Goal: Task Accomplishment & Management: Manage account settings

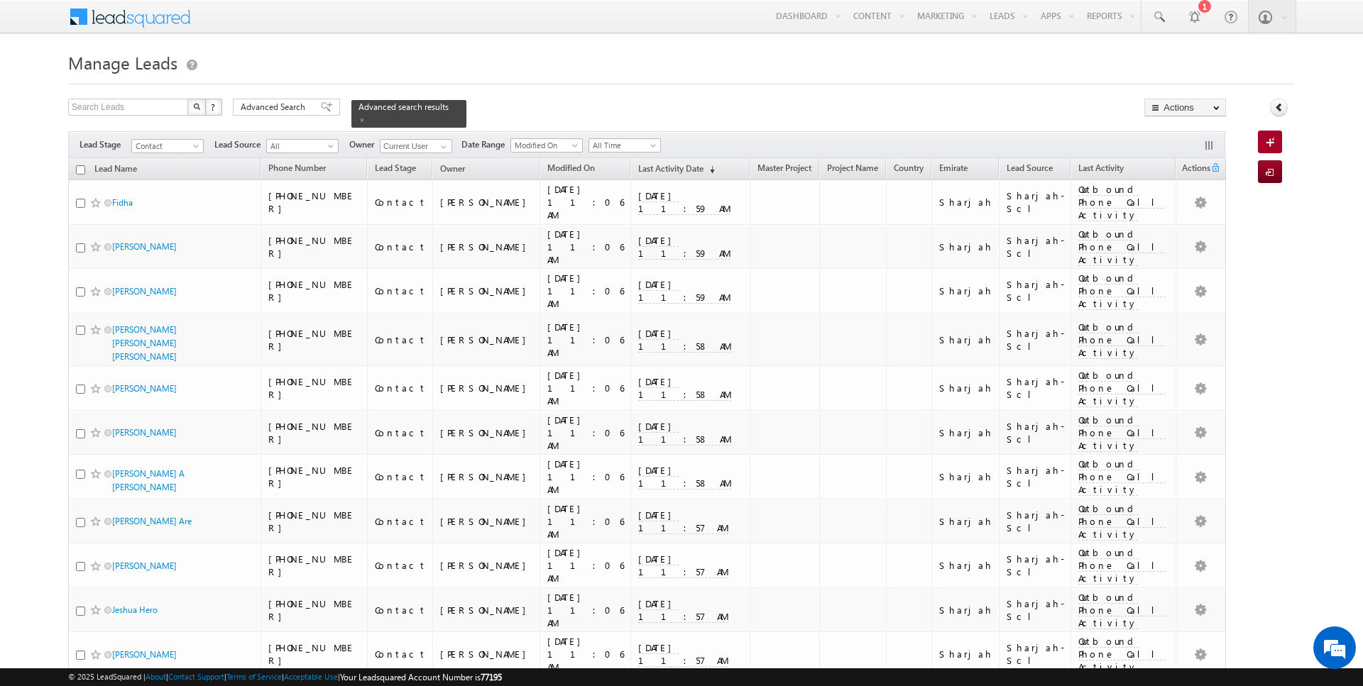
click at [79, 167] on input "checkbox" at bounding box center [80, 169] width 9 height 9
checkbox input "true"
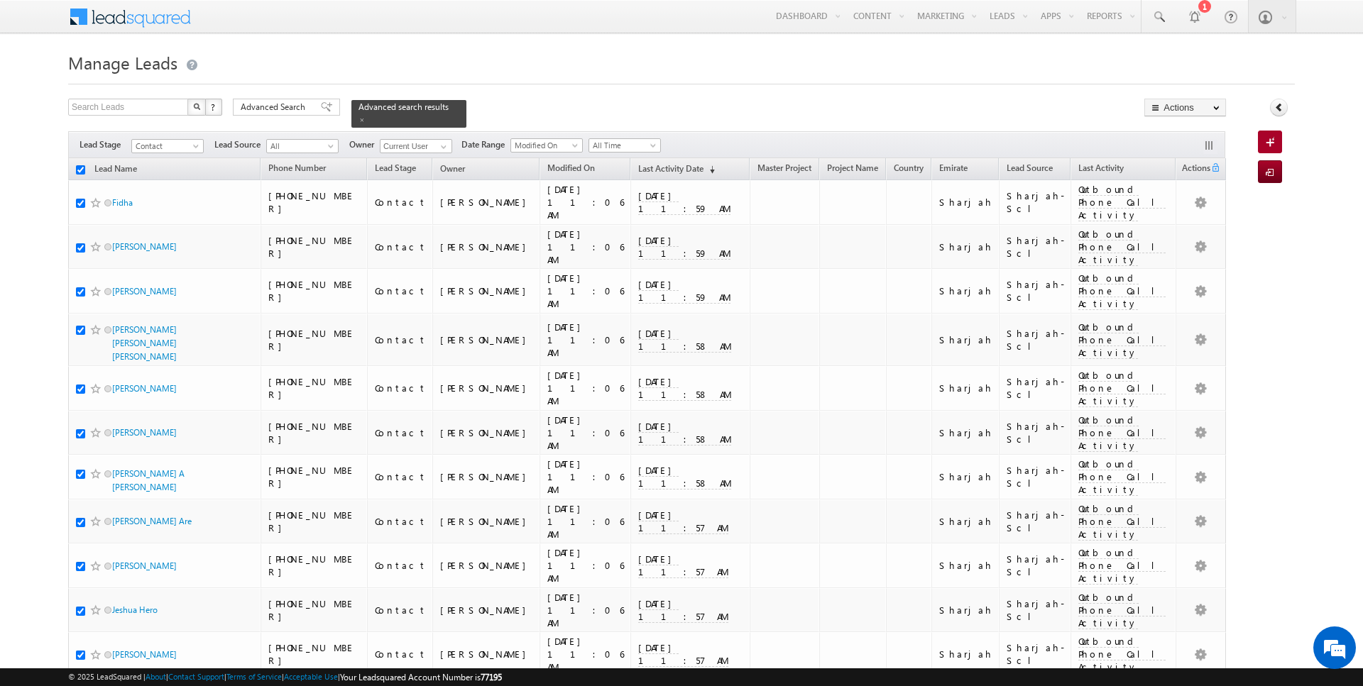
checkbox input "true"
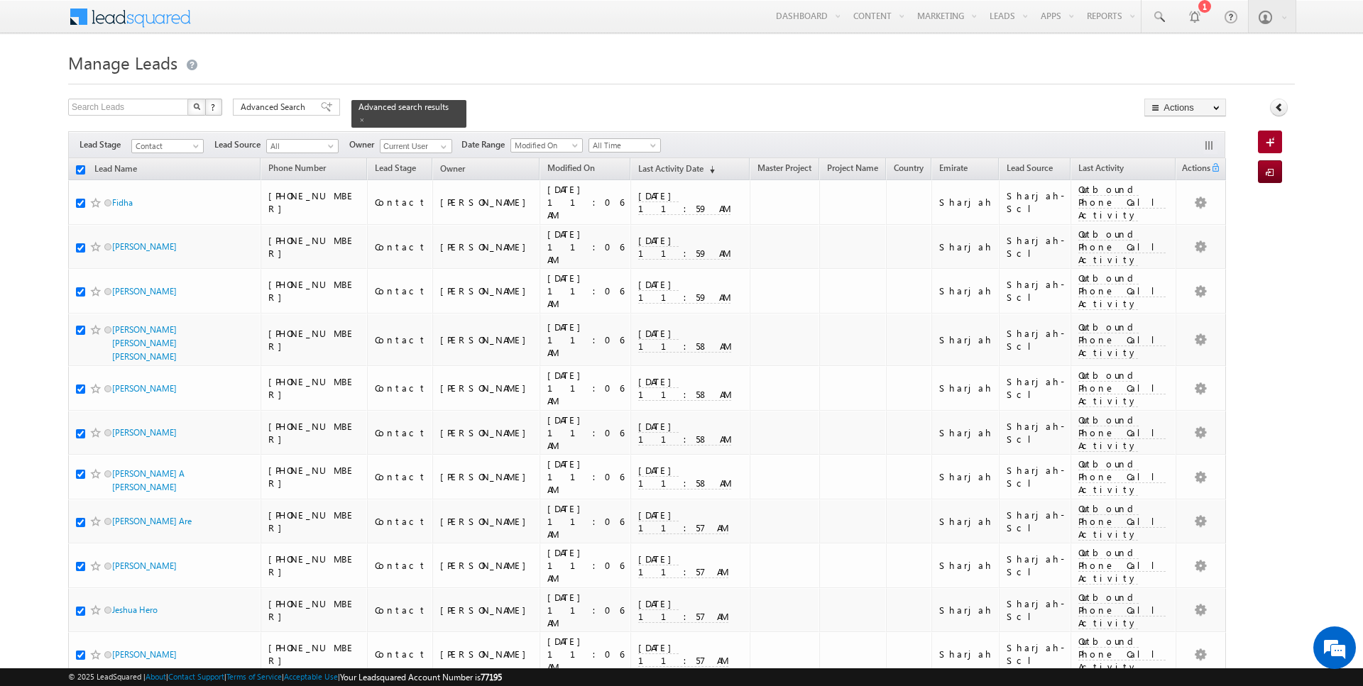
checkbox input "true"
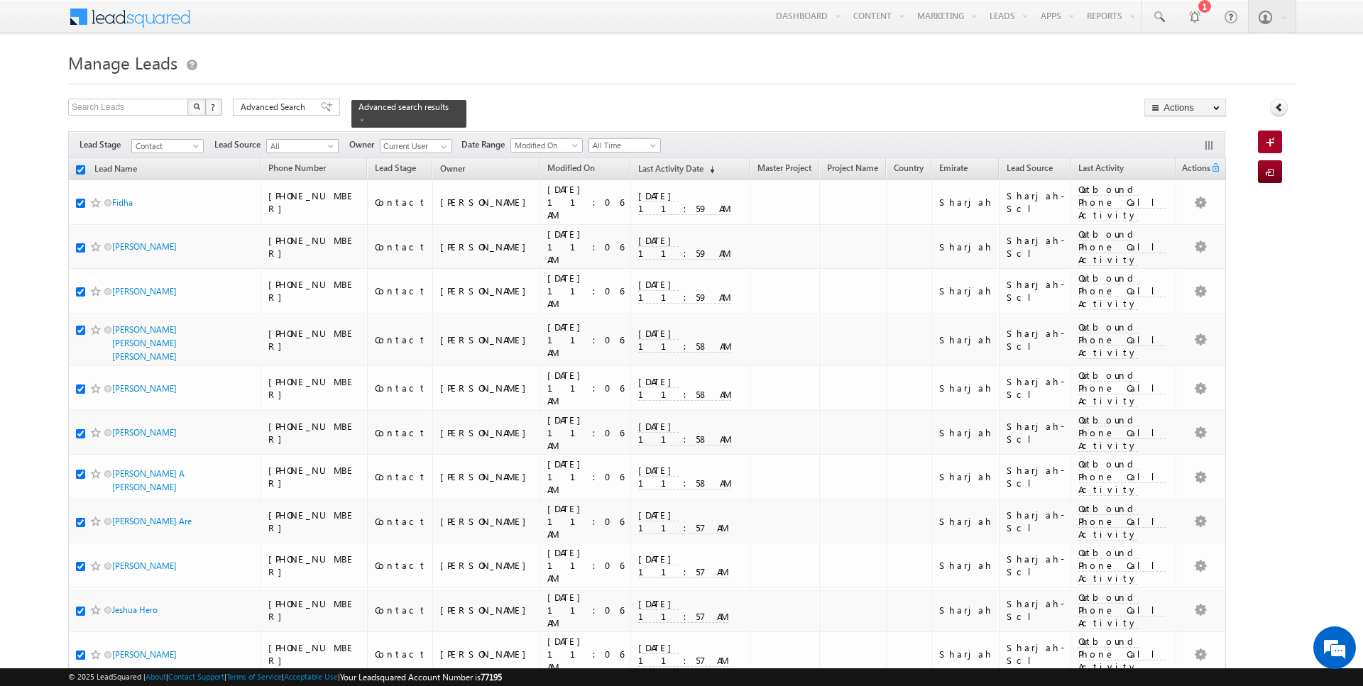
checkbox input "true"
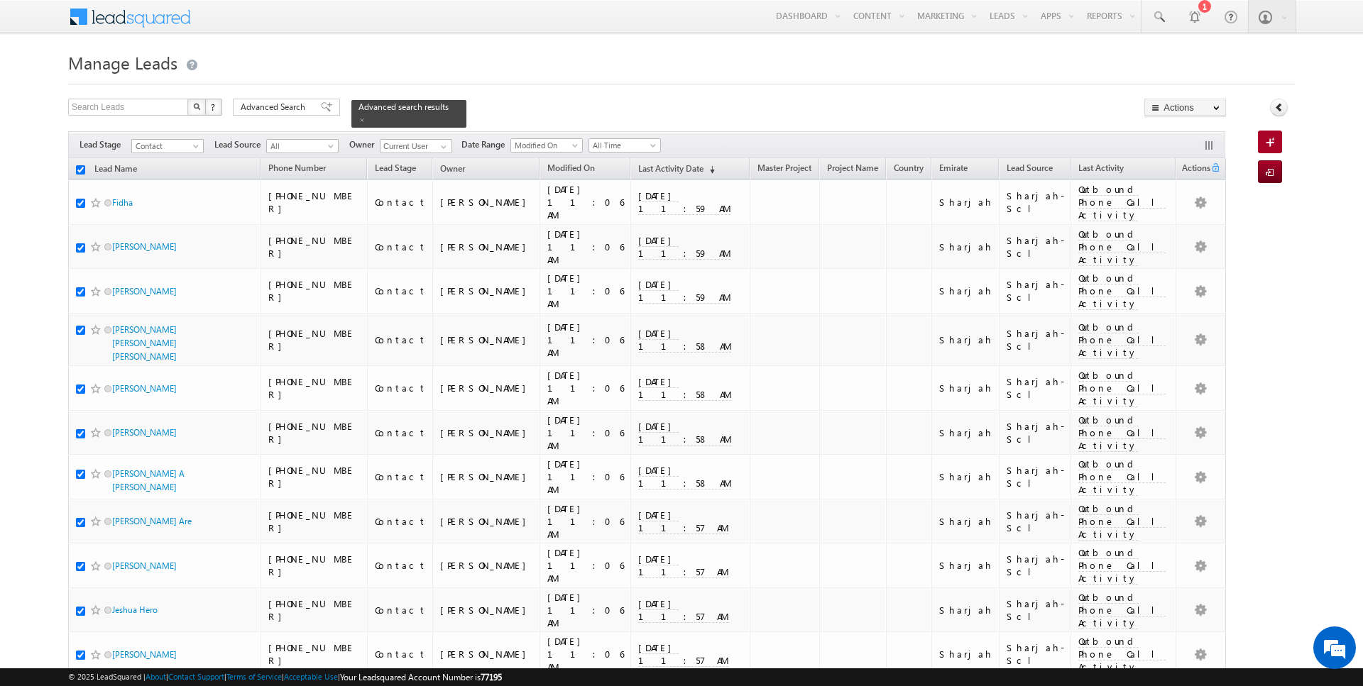
checkbox input "true"
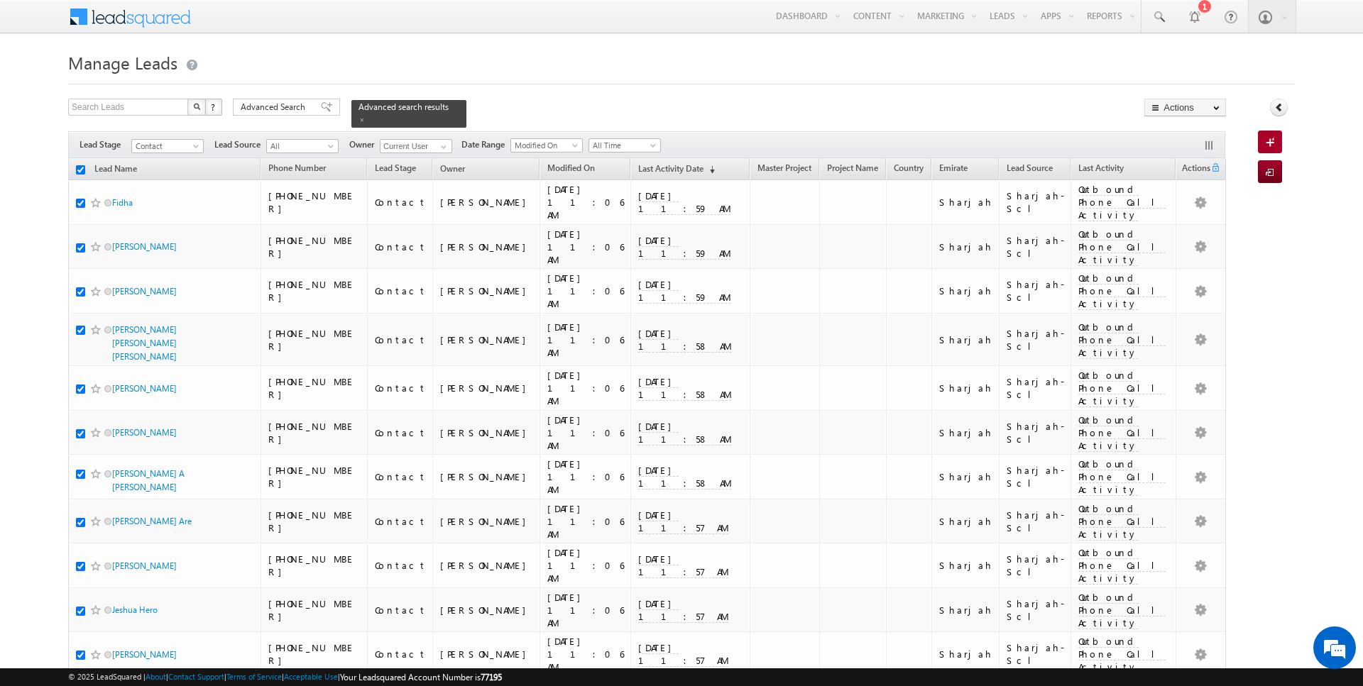
checkbox input "true"
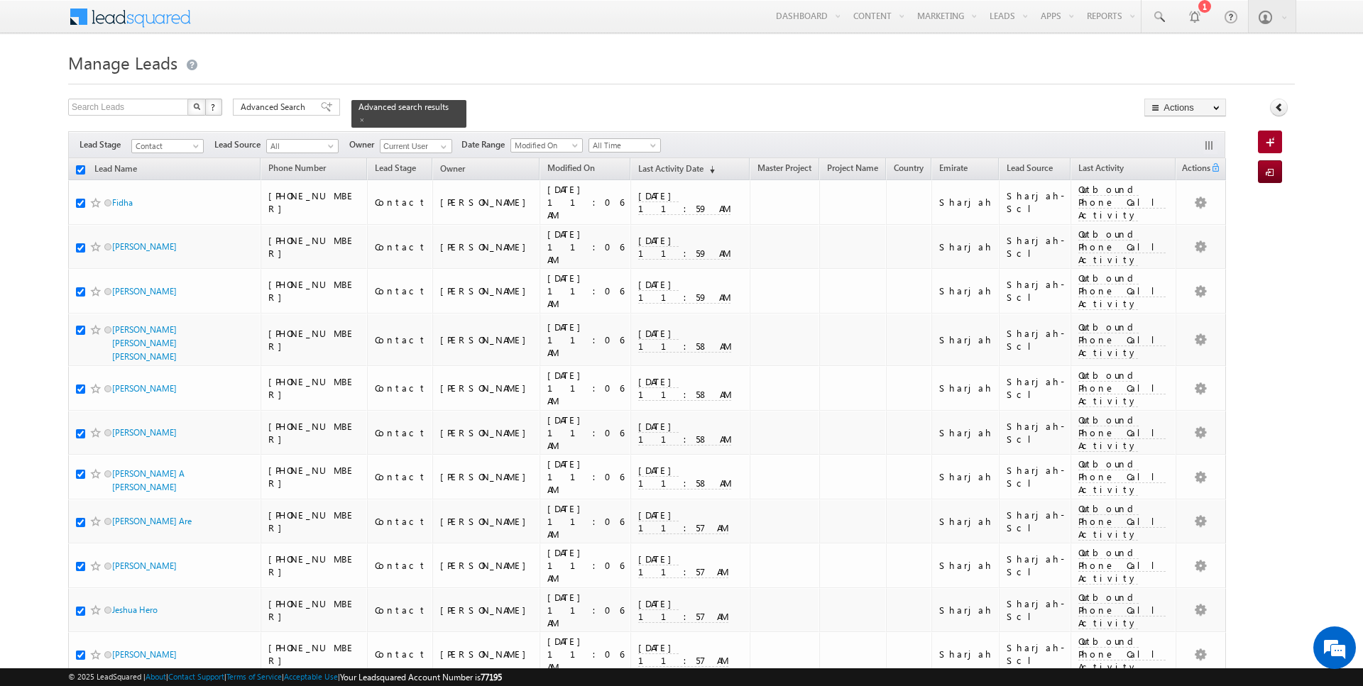
checkbox input "true"
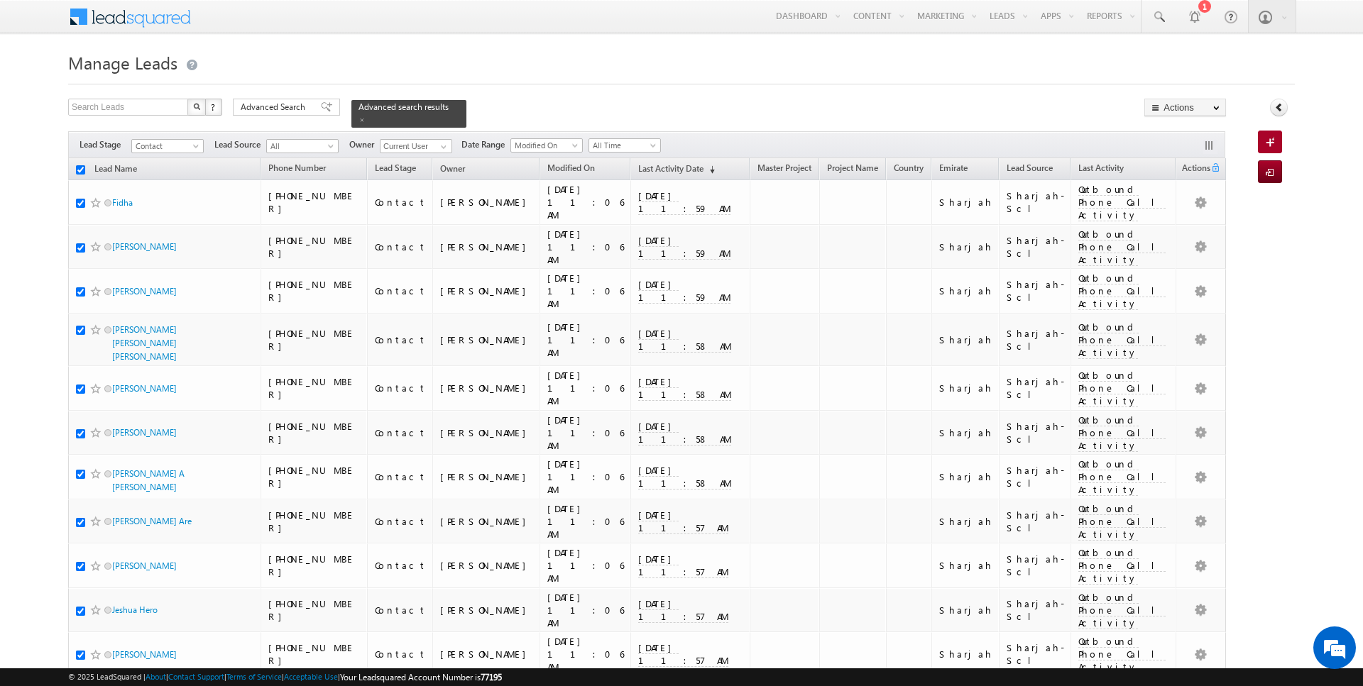
checkbox input "true"
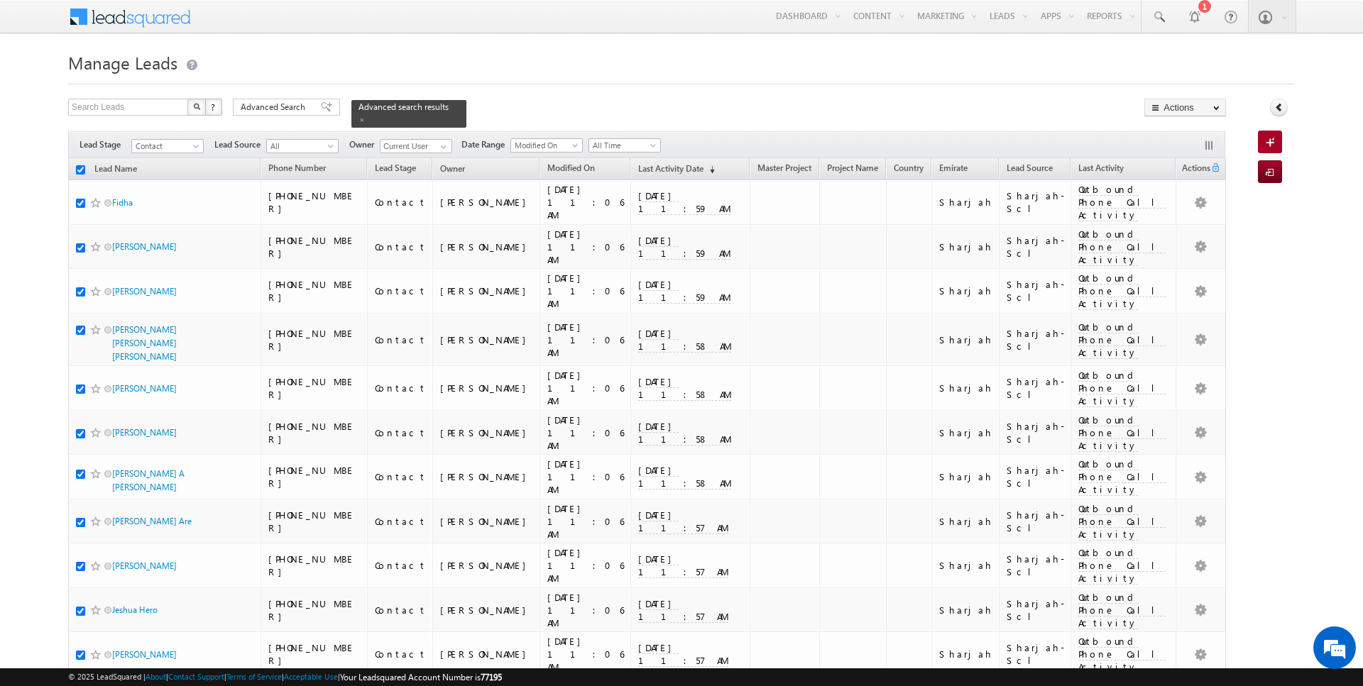
checkbox input "true"
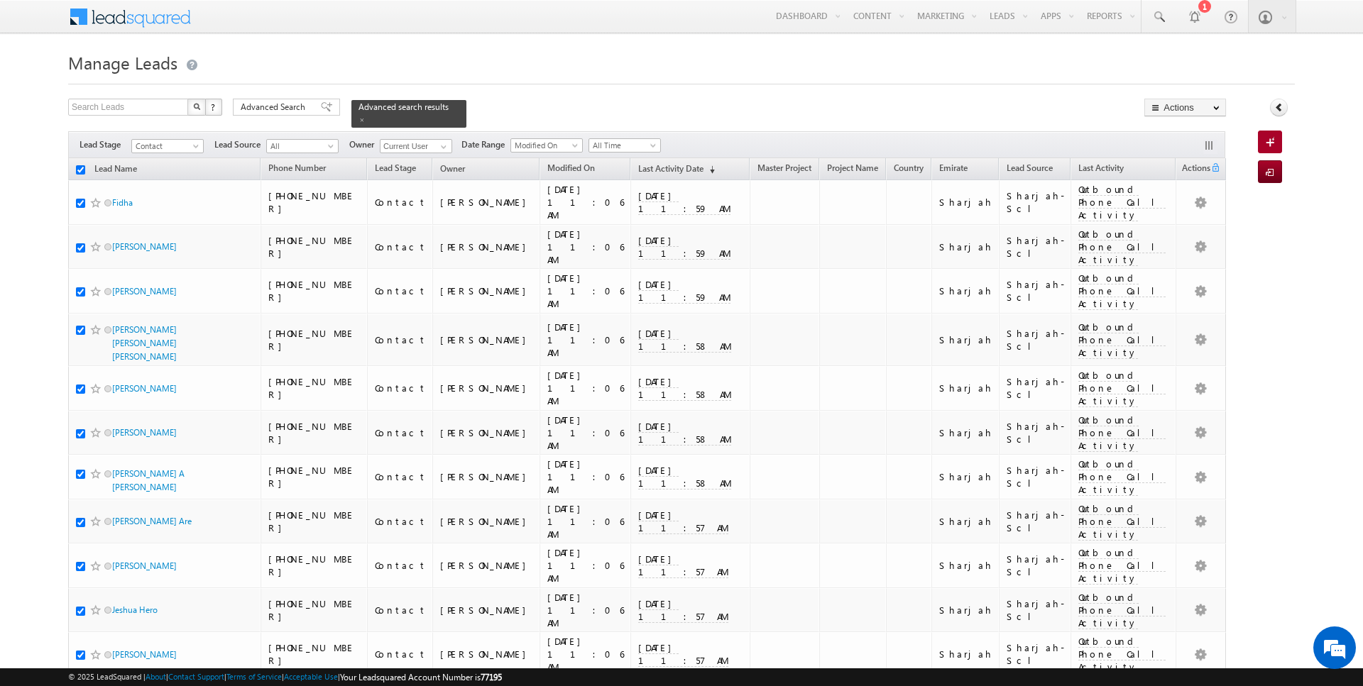
checkbox input "true"
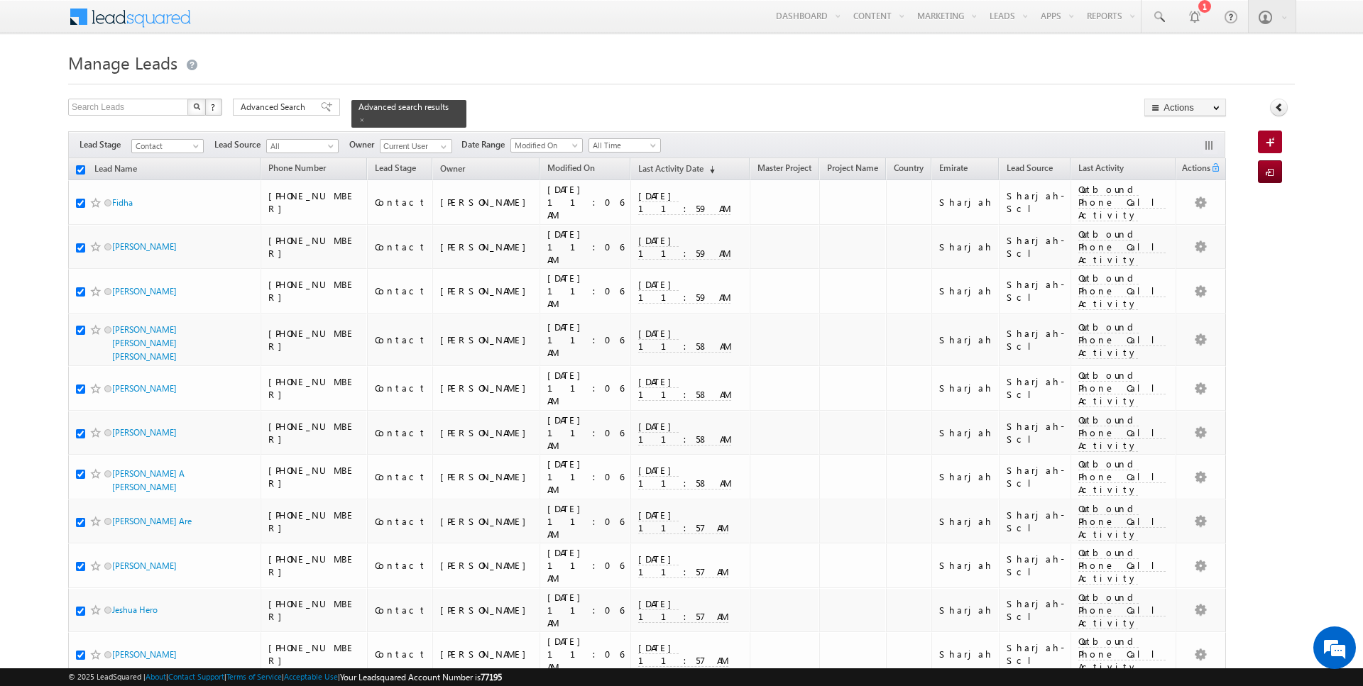
checkbox input "true"
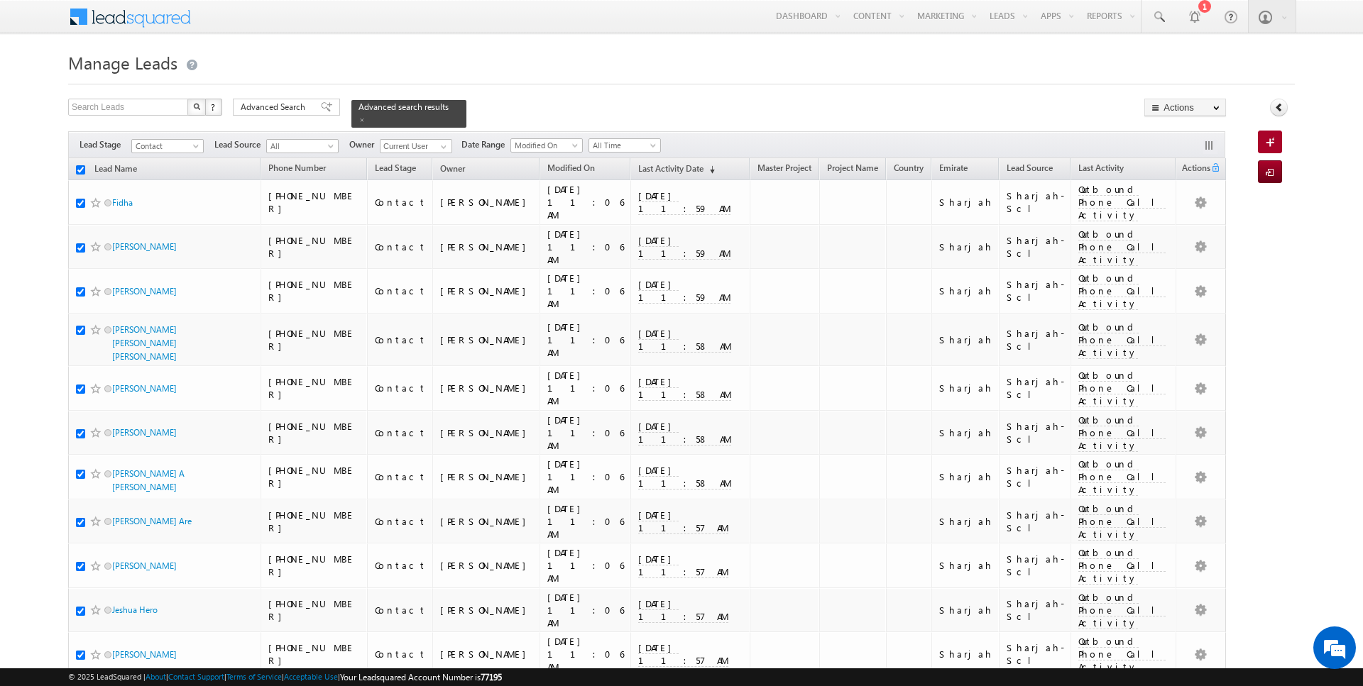
checkbox input "true"
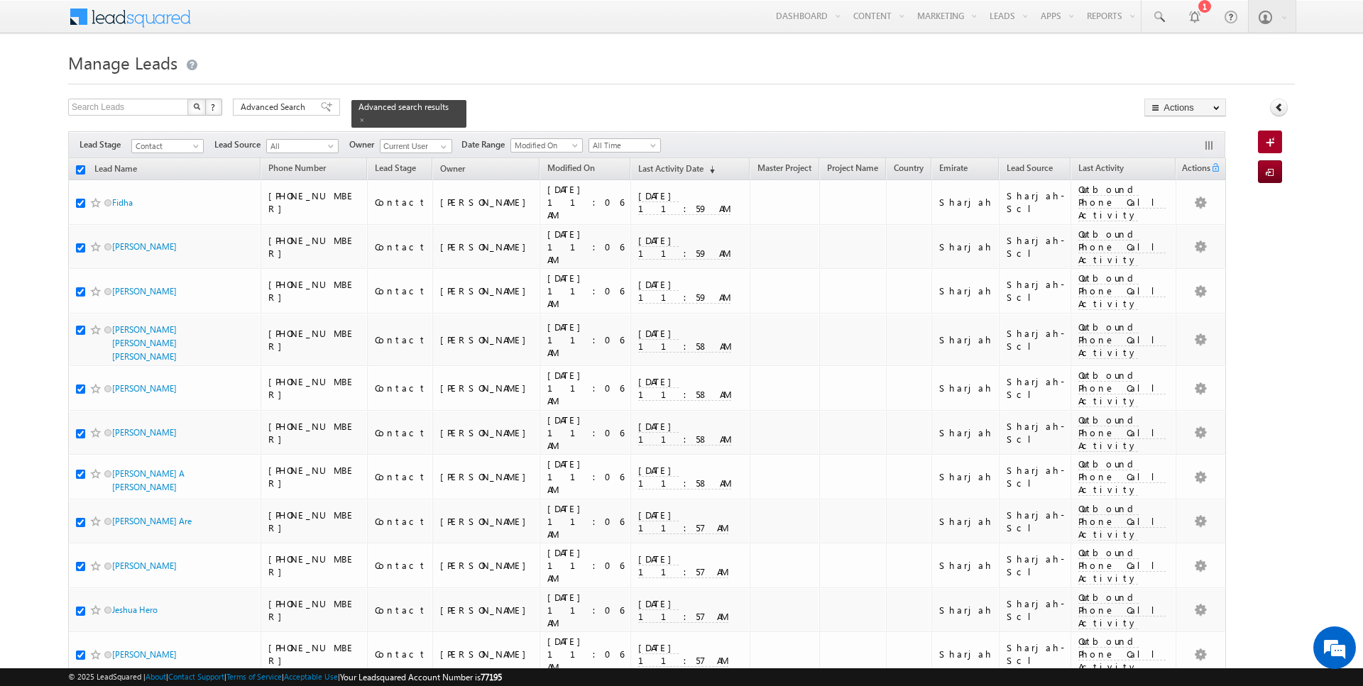
checkbox input "true"
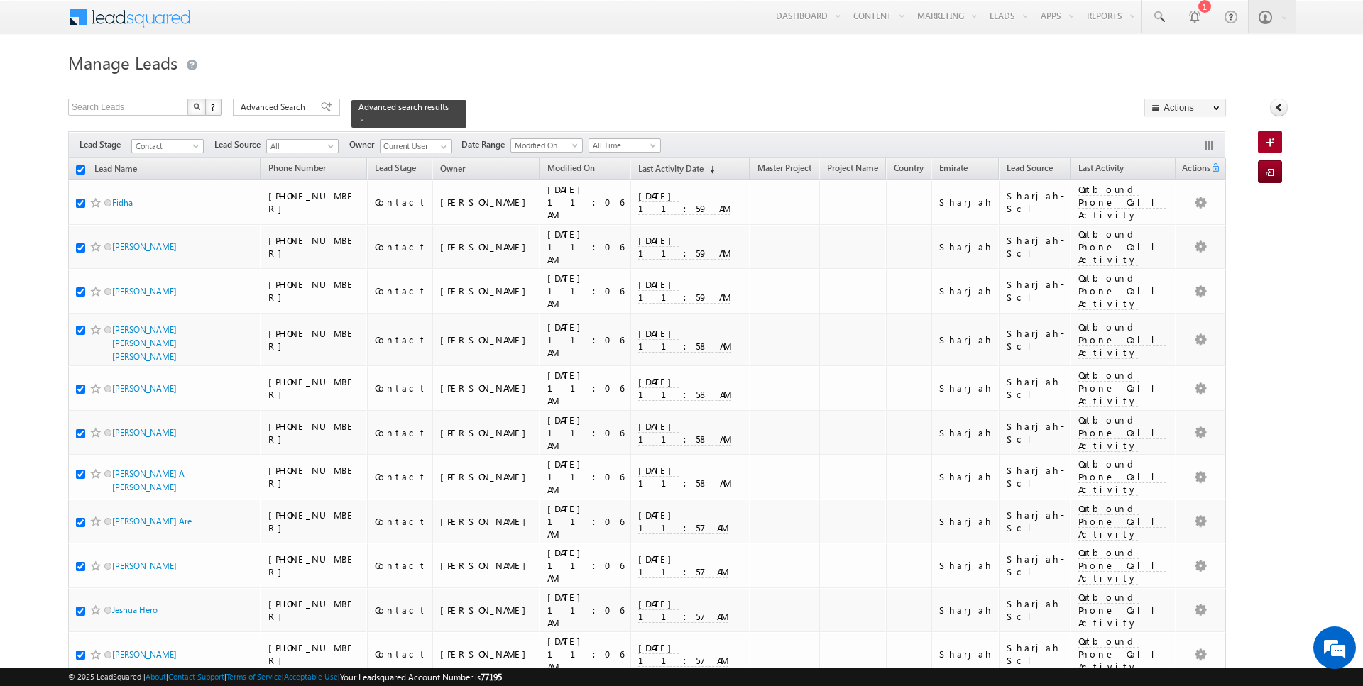
checkbox input "true"
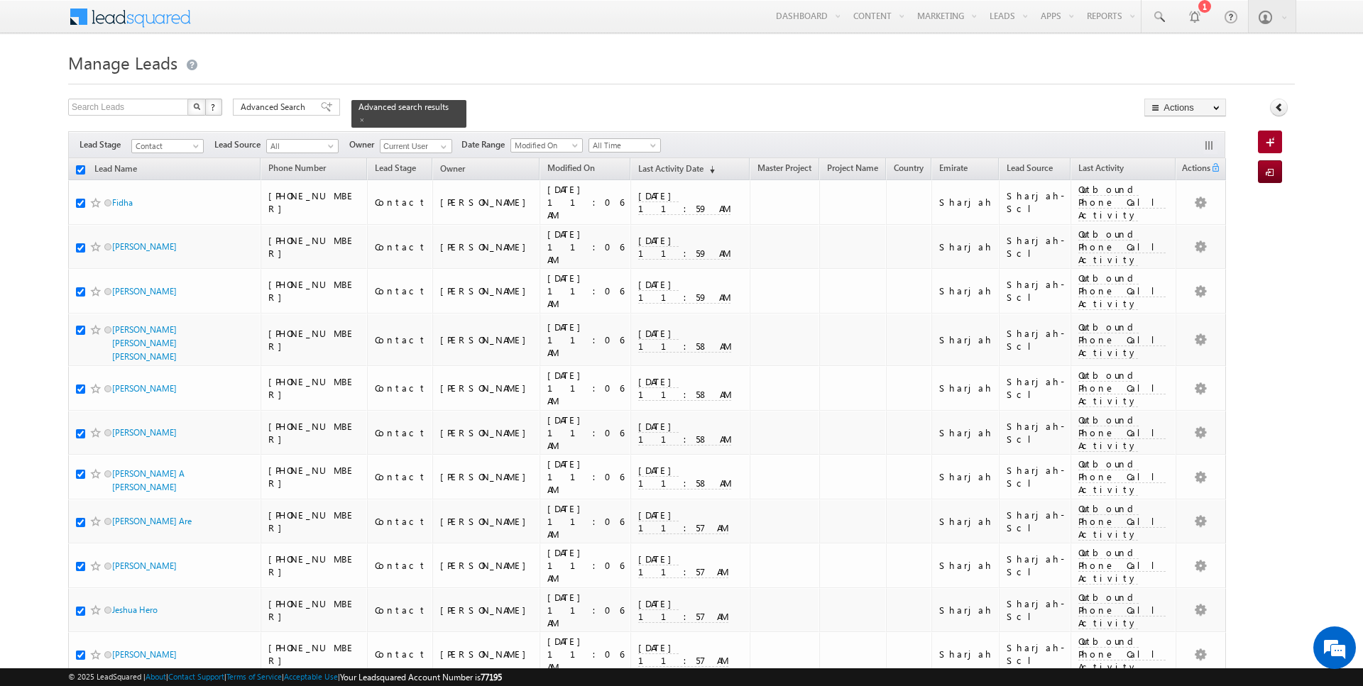
checkbox input "true"
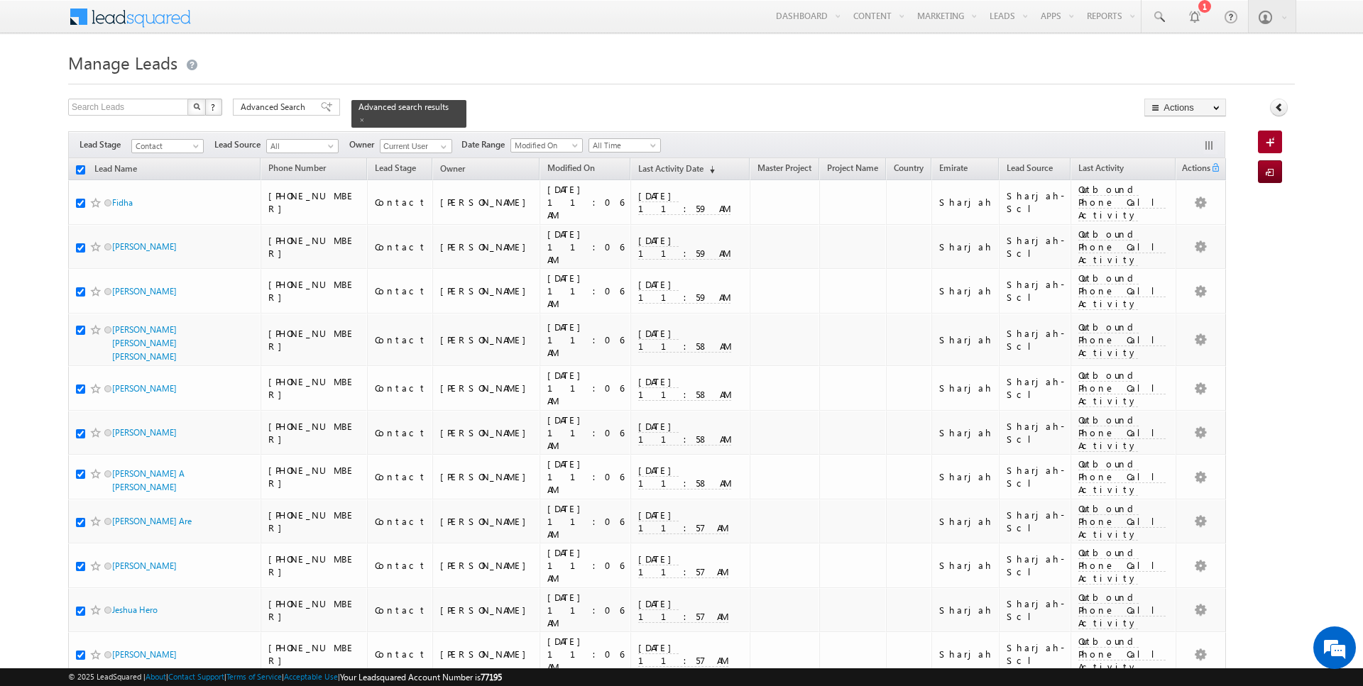
checkbox input "true"
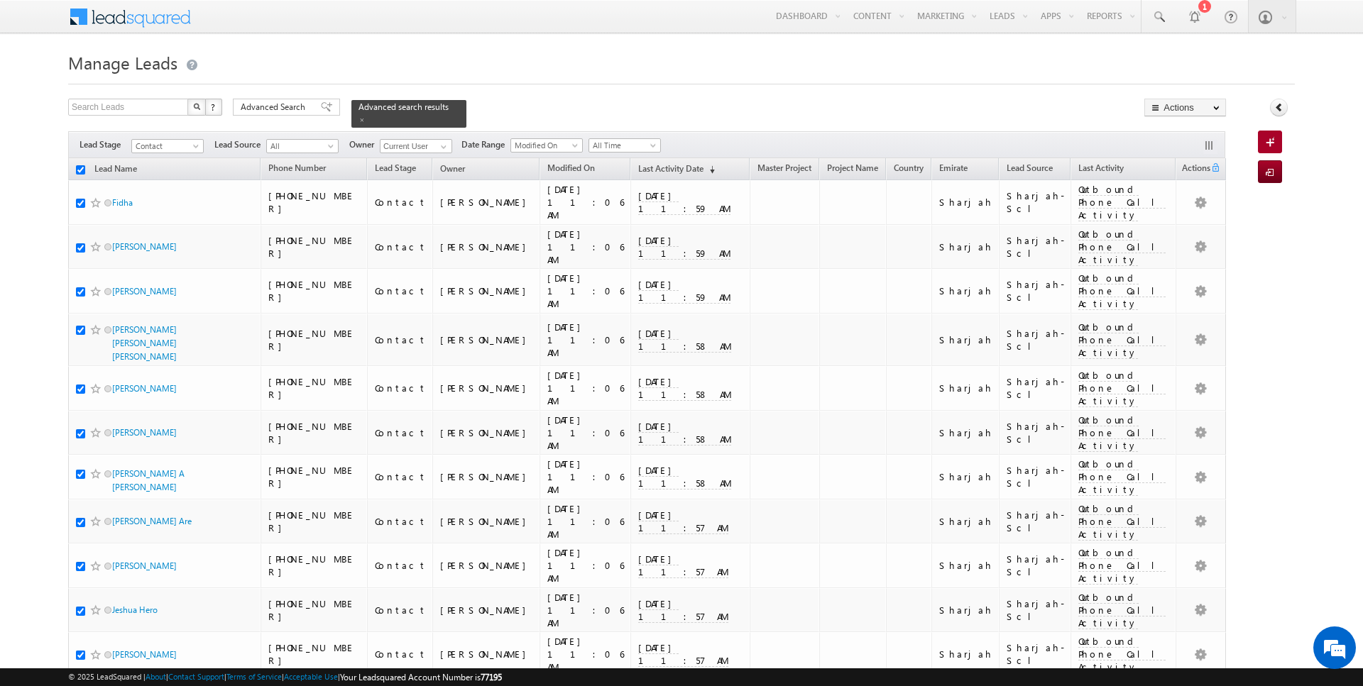
checkbox input "true"
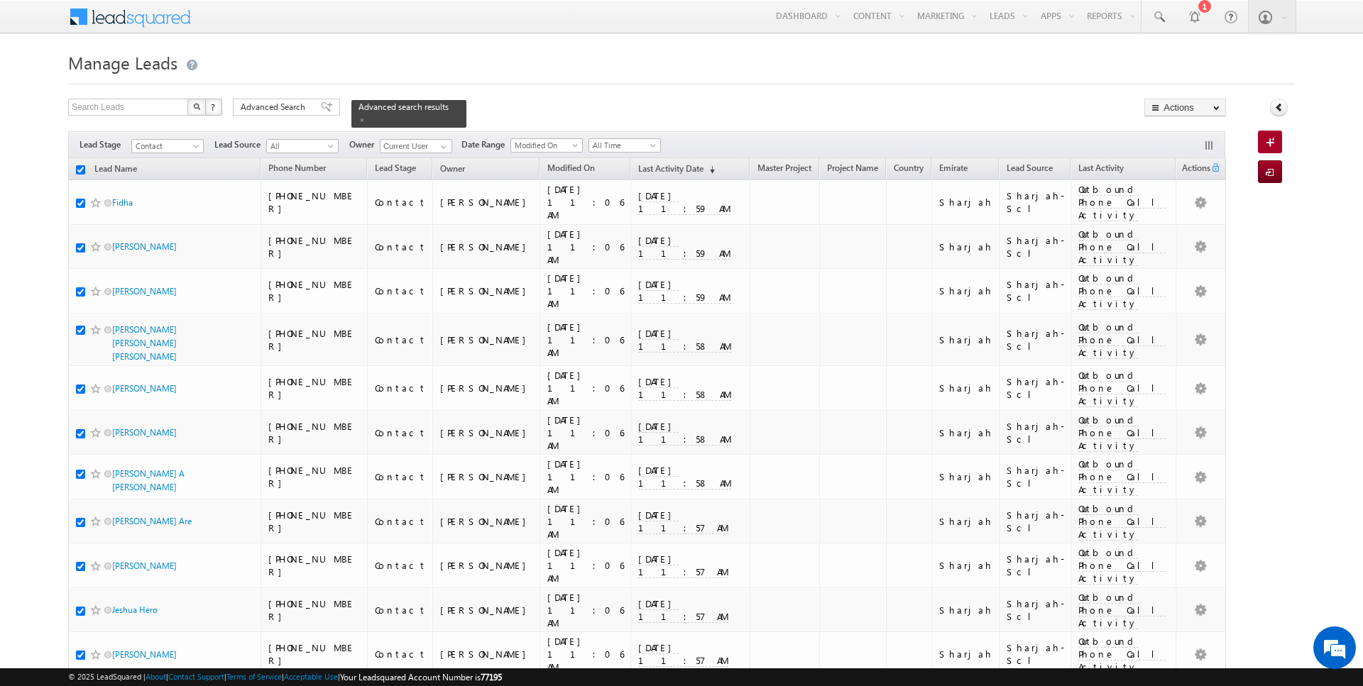
checkbox input "true"
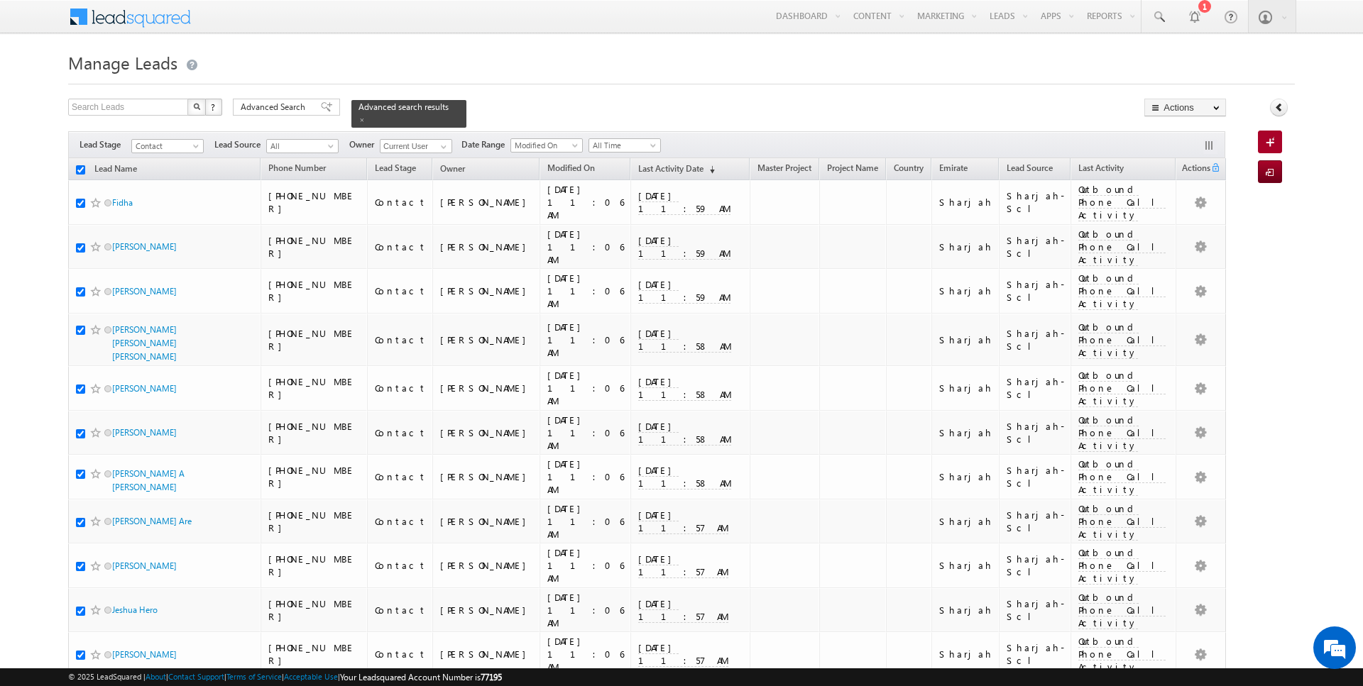
checkbox input "true"
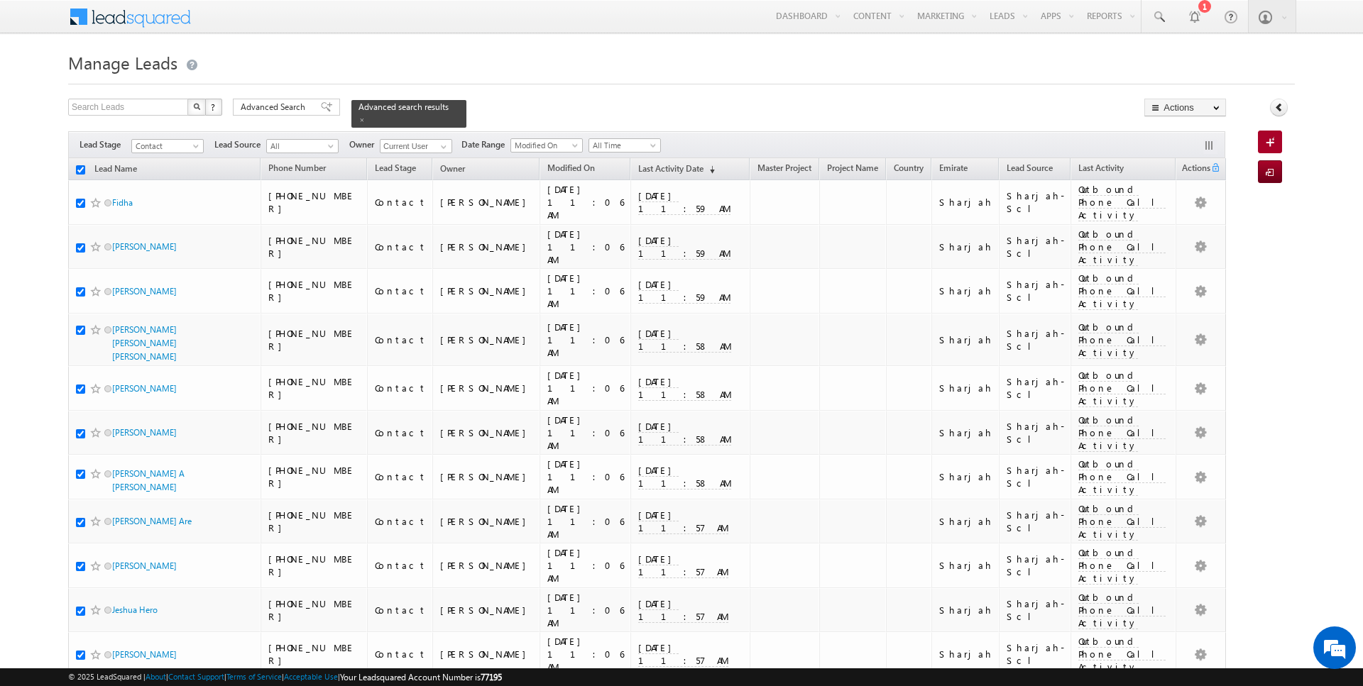
checkbox input "true"
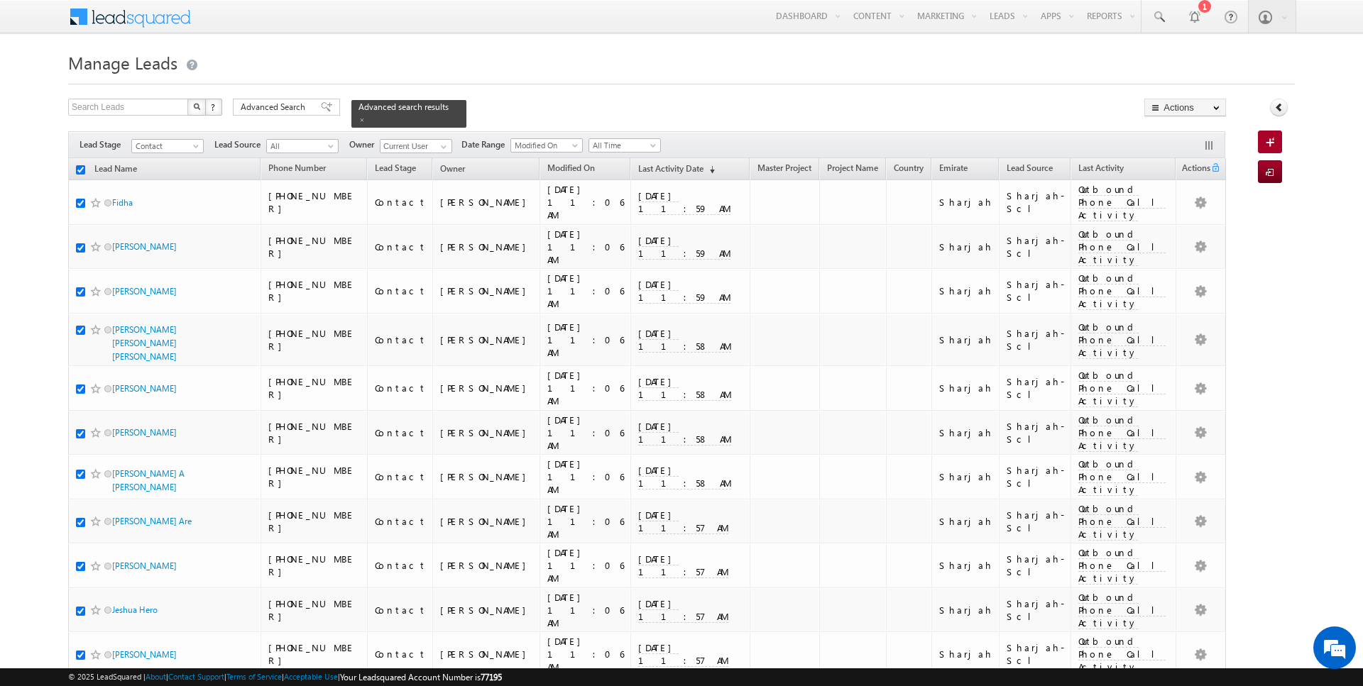
checkbox input "true"
click at [438, 147] on span at bounding box center [443, 146] width 11 height 11
click at [1184, 226] on link "Change Owner" at bounding box center [1185, 229] width 80 height 17
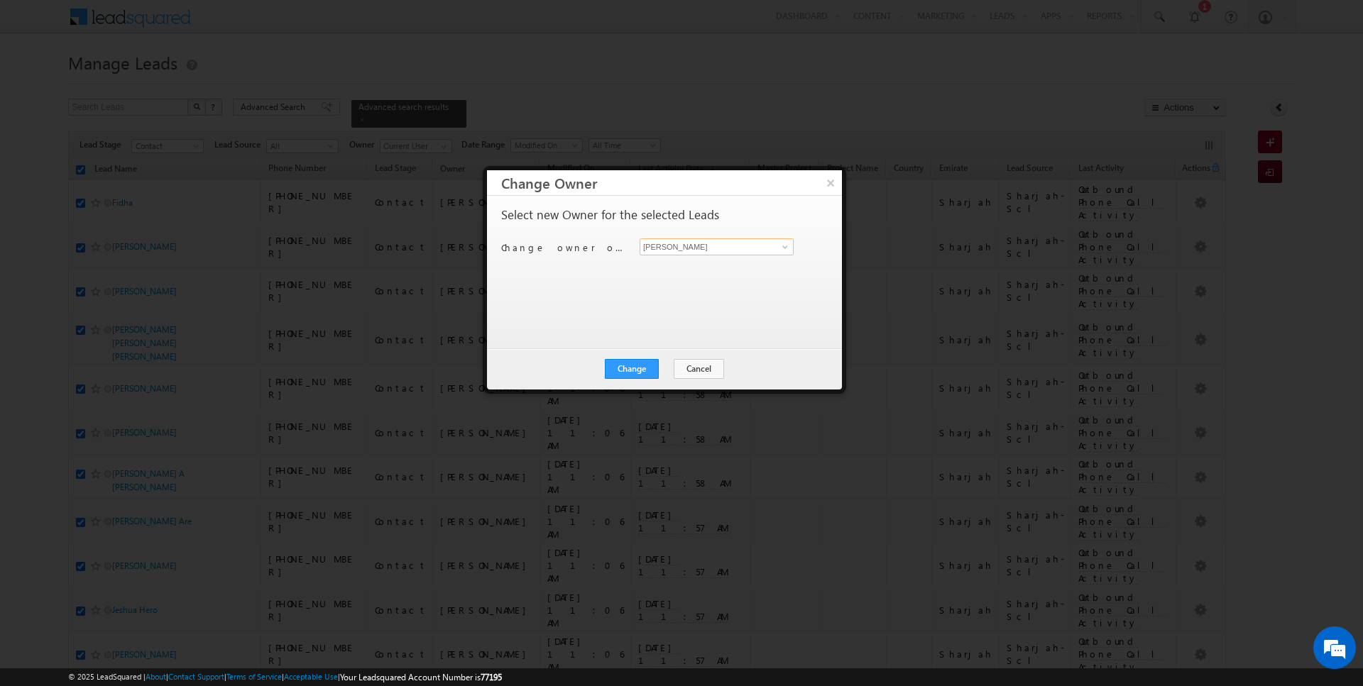
click at [700, 252] on input "[PERSON_NAME]" at bounding box center [716, 246] width 154 height 17
type input "[PERSON_NAME]"
click at [642, 374] on button "Change" at bounding box center [632, 369] width 54 height 20
click at [659, 370] on button "Close" at bounding box center [666, 369] width 45 height 20
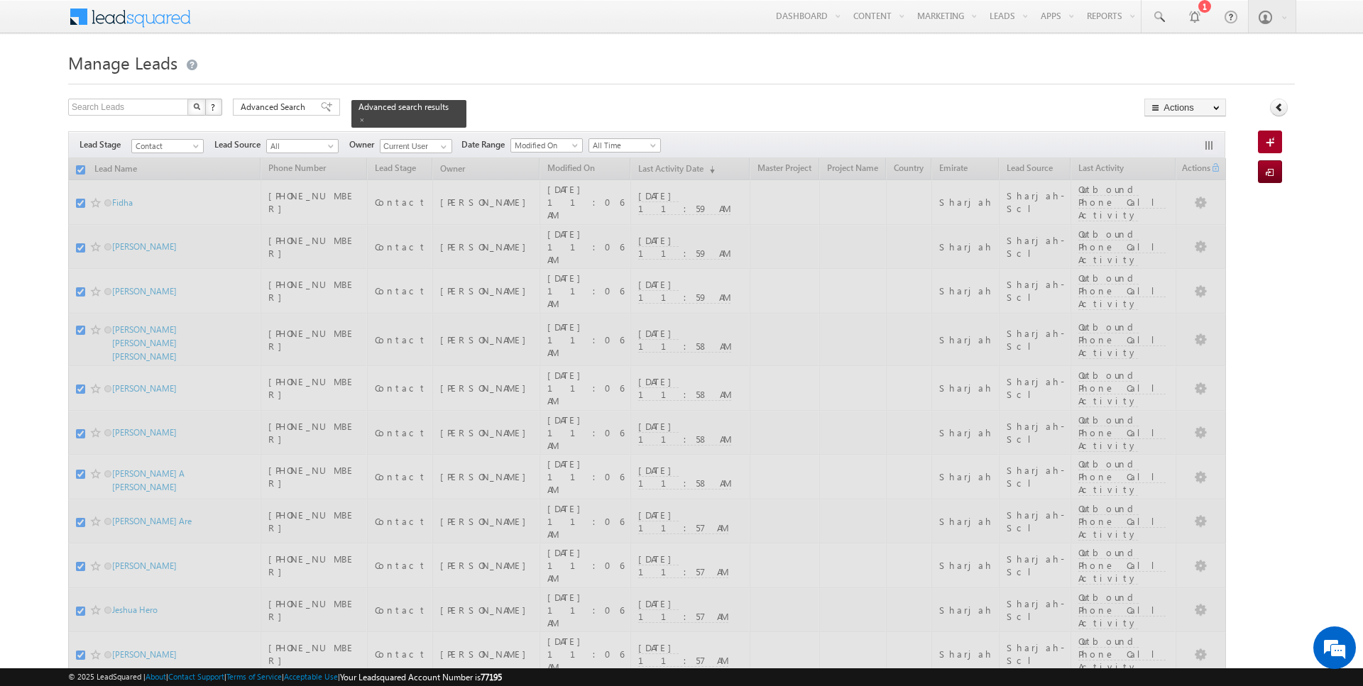
checkbox input "false"
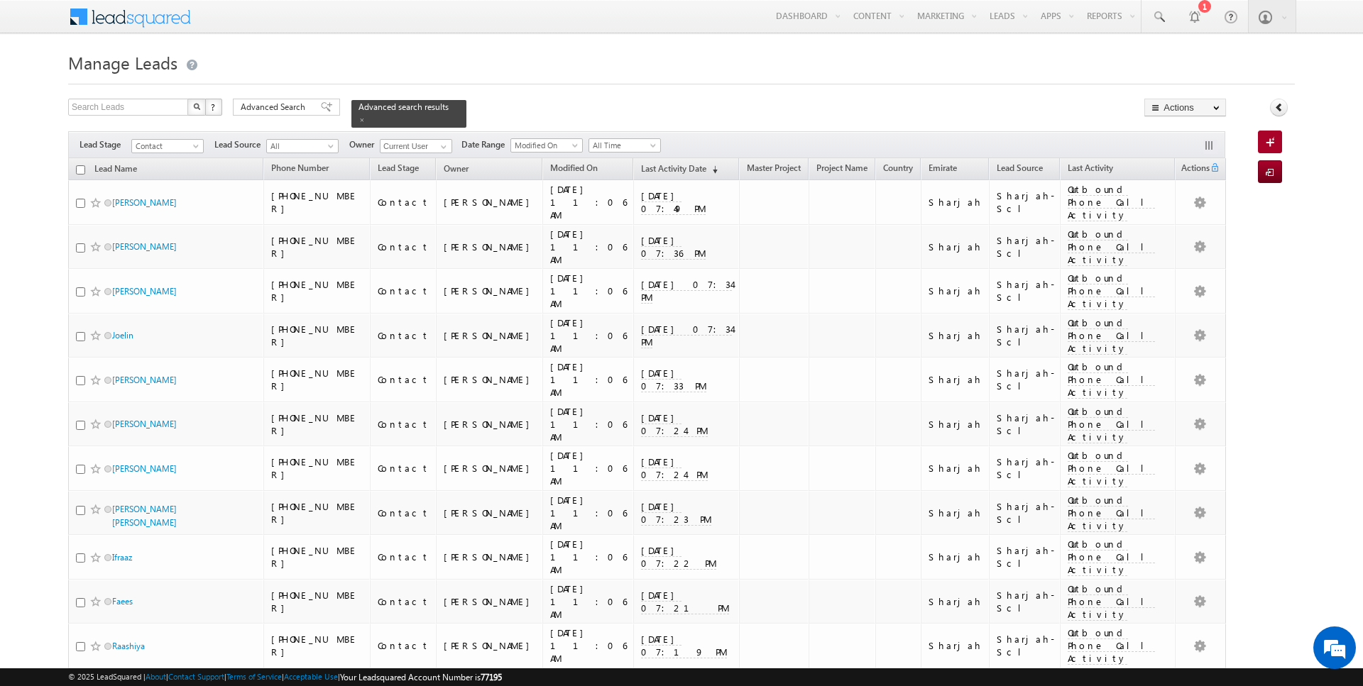
click at [78, 168] on input "checkbox" at bounding box center [80, 169] width 9 height 9
checkbox input "true"
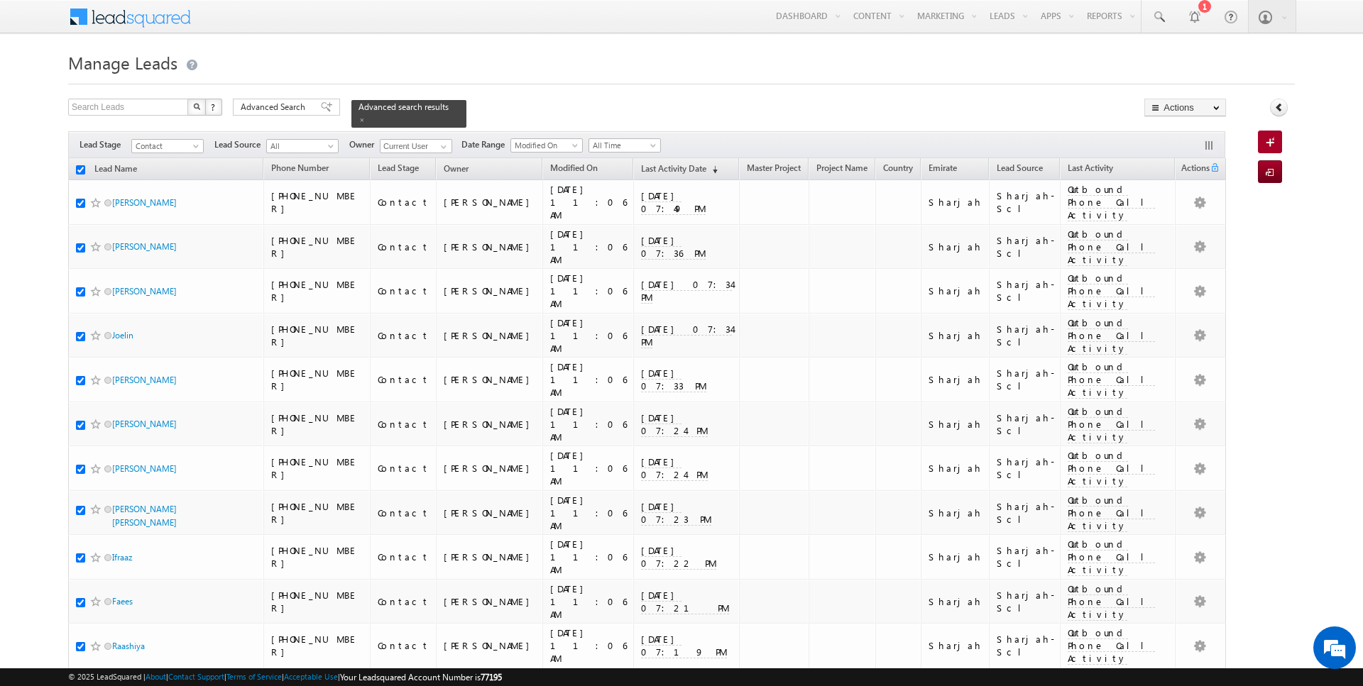
checkbox input "true"
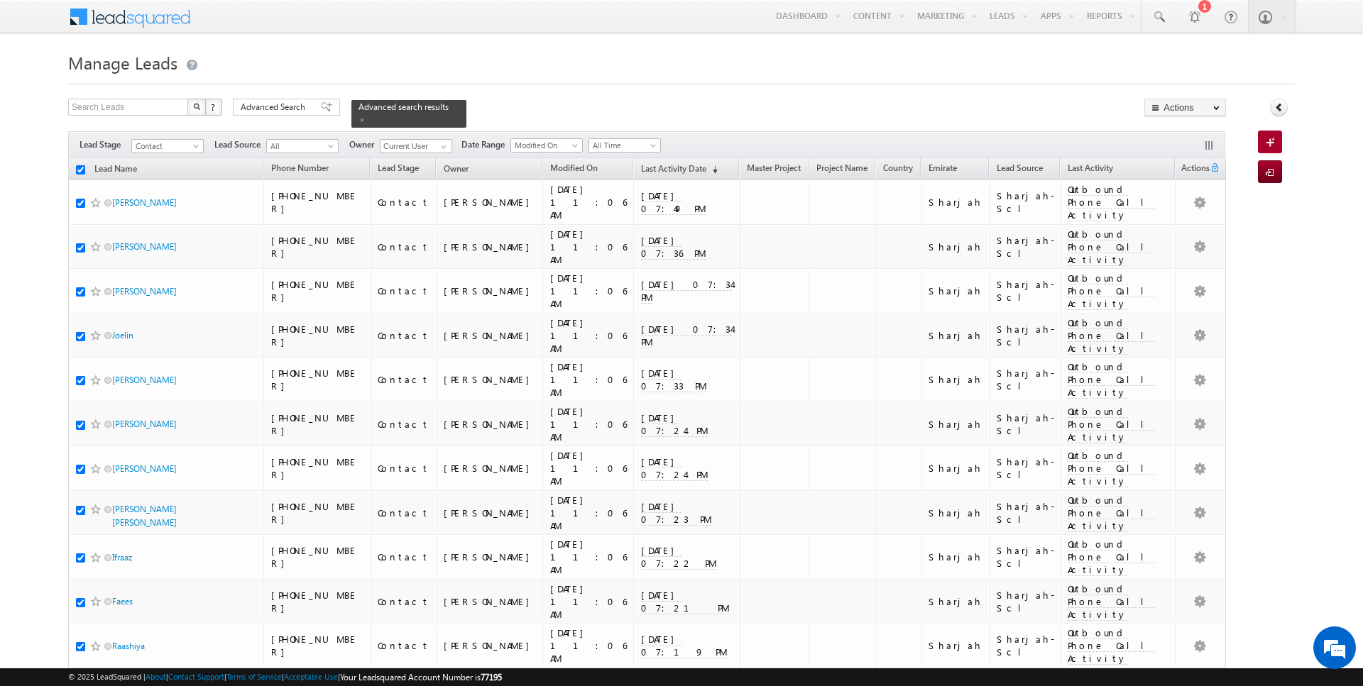
checkbox input "true"
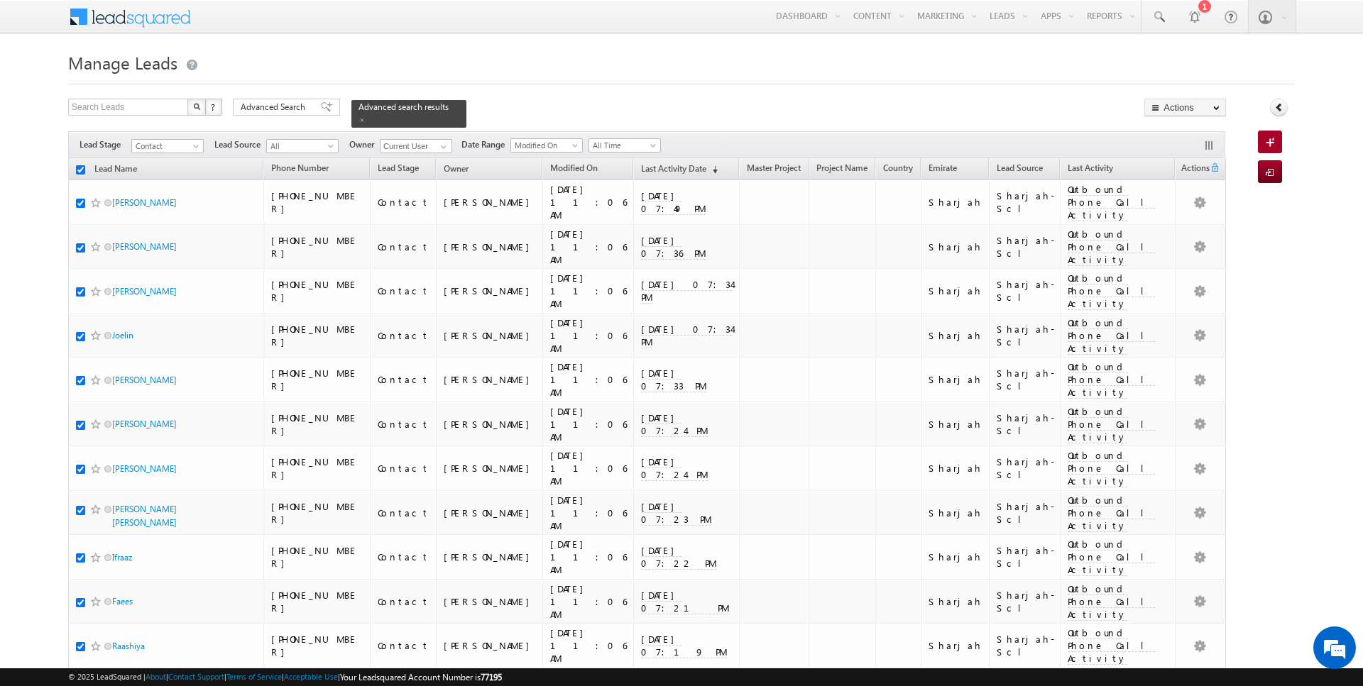
checkbox input "true"
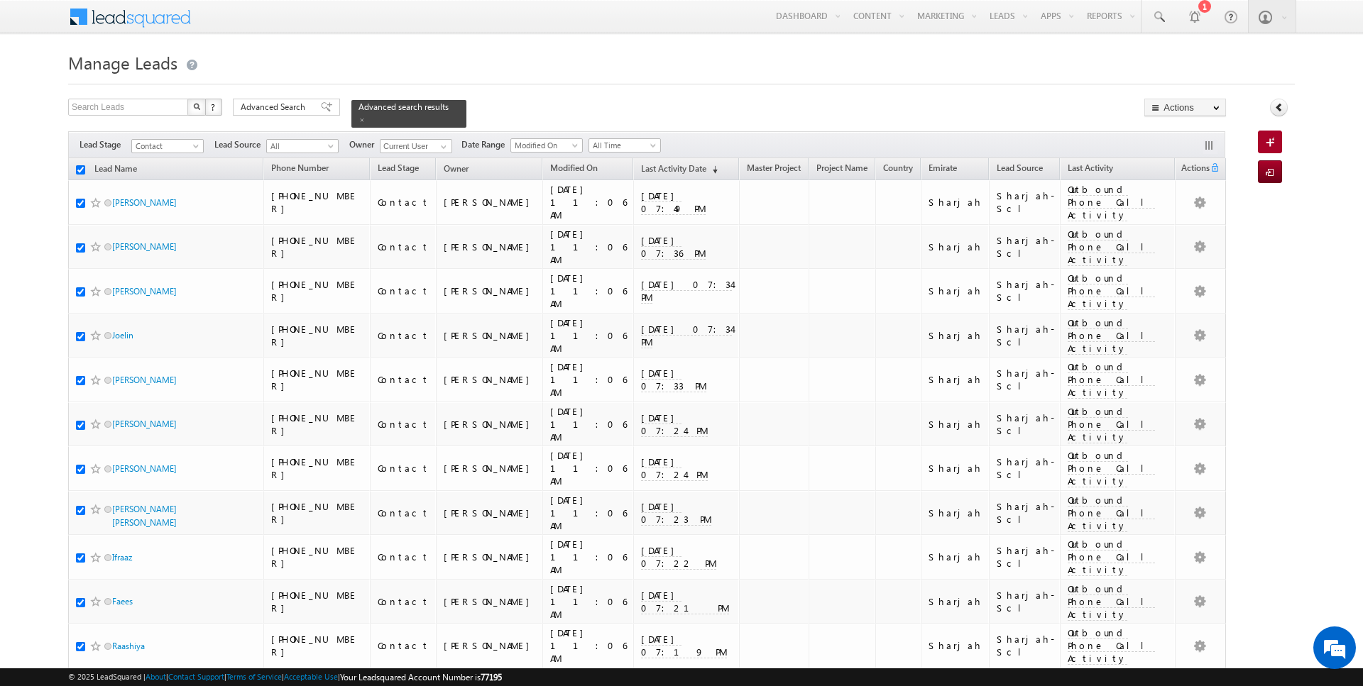
checkbox input "true"
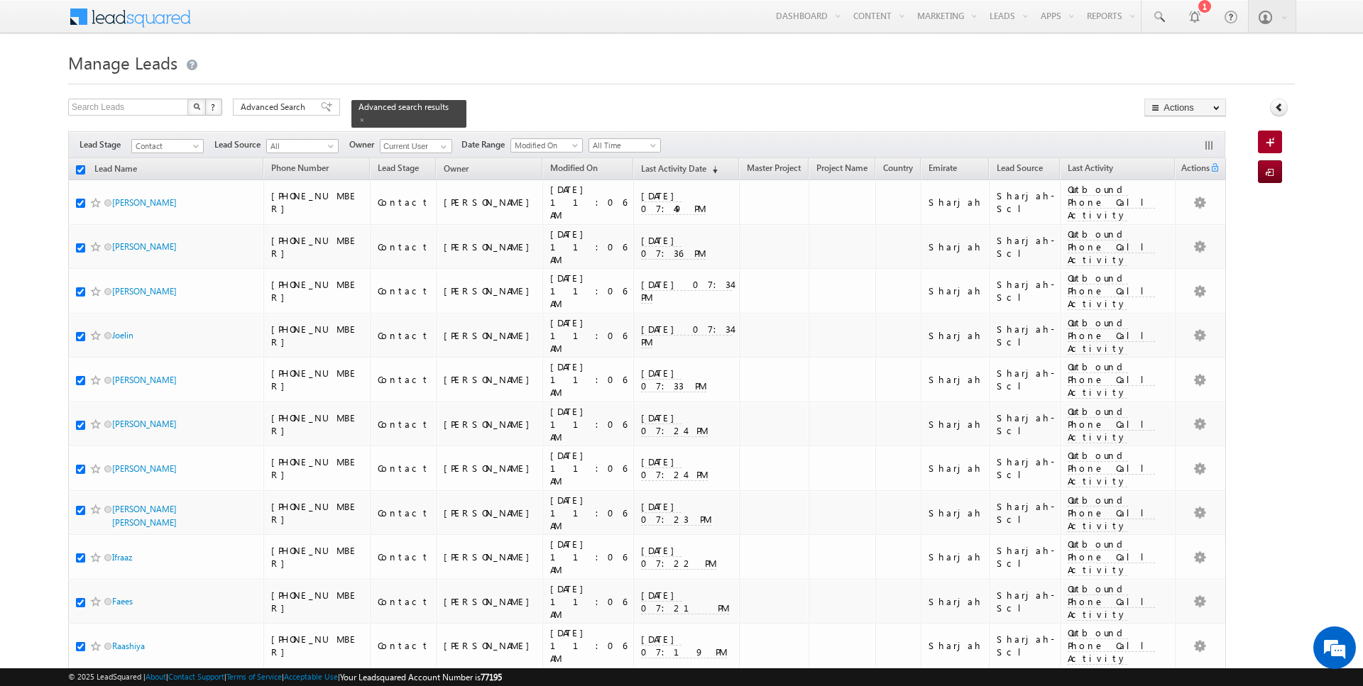
checkbox input "true"
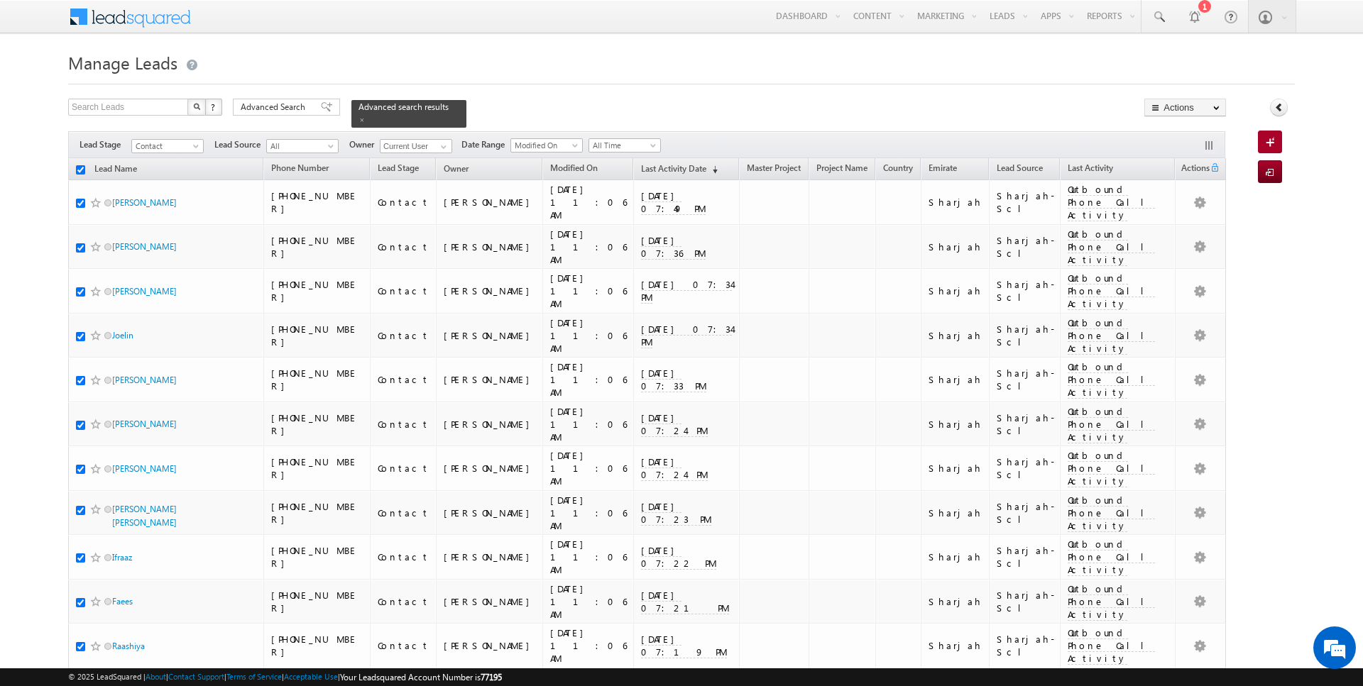
checkbox input "true"
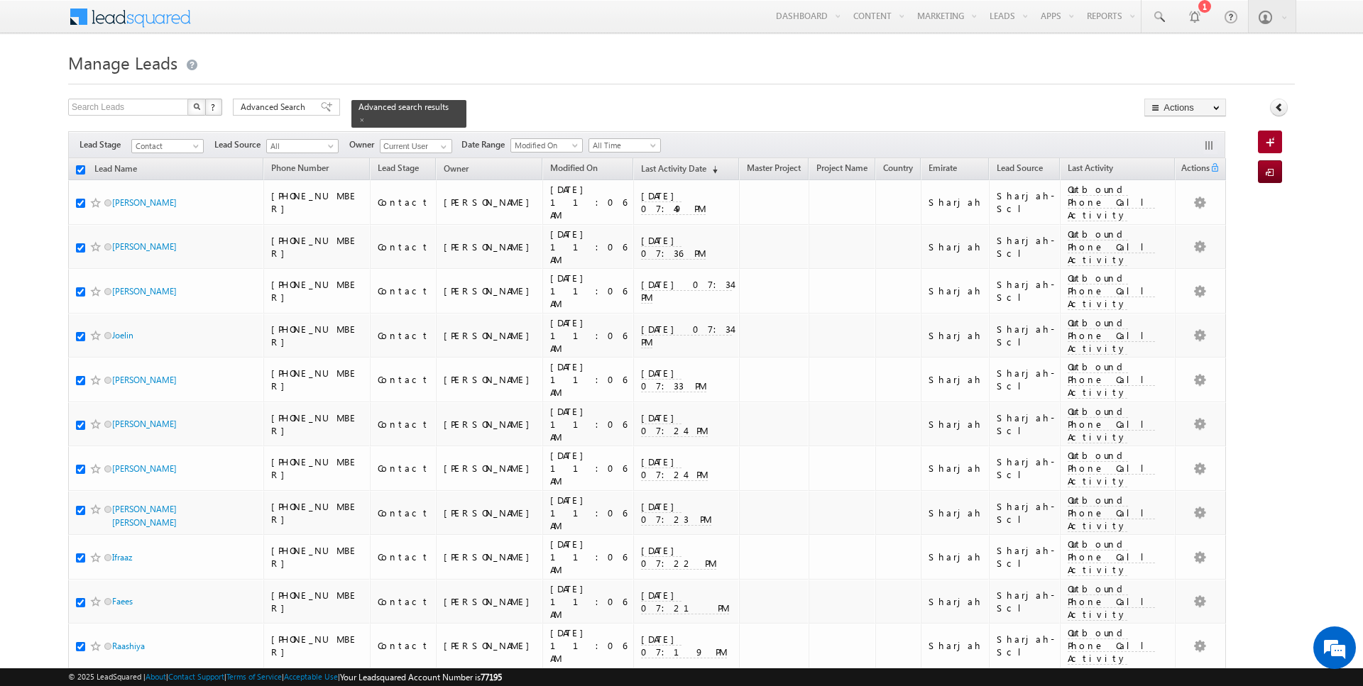
checkbox input "true"
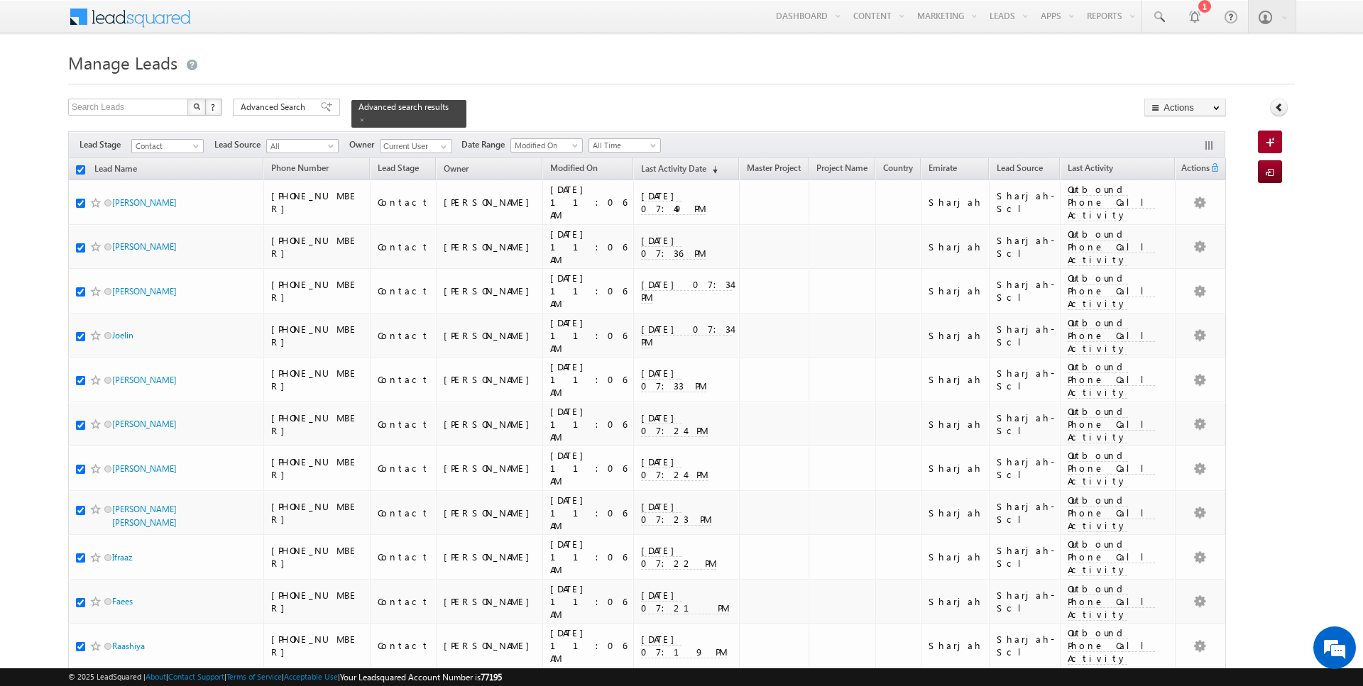
checkbox input "true"
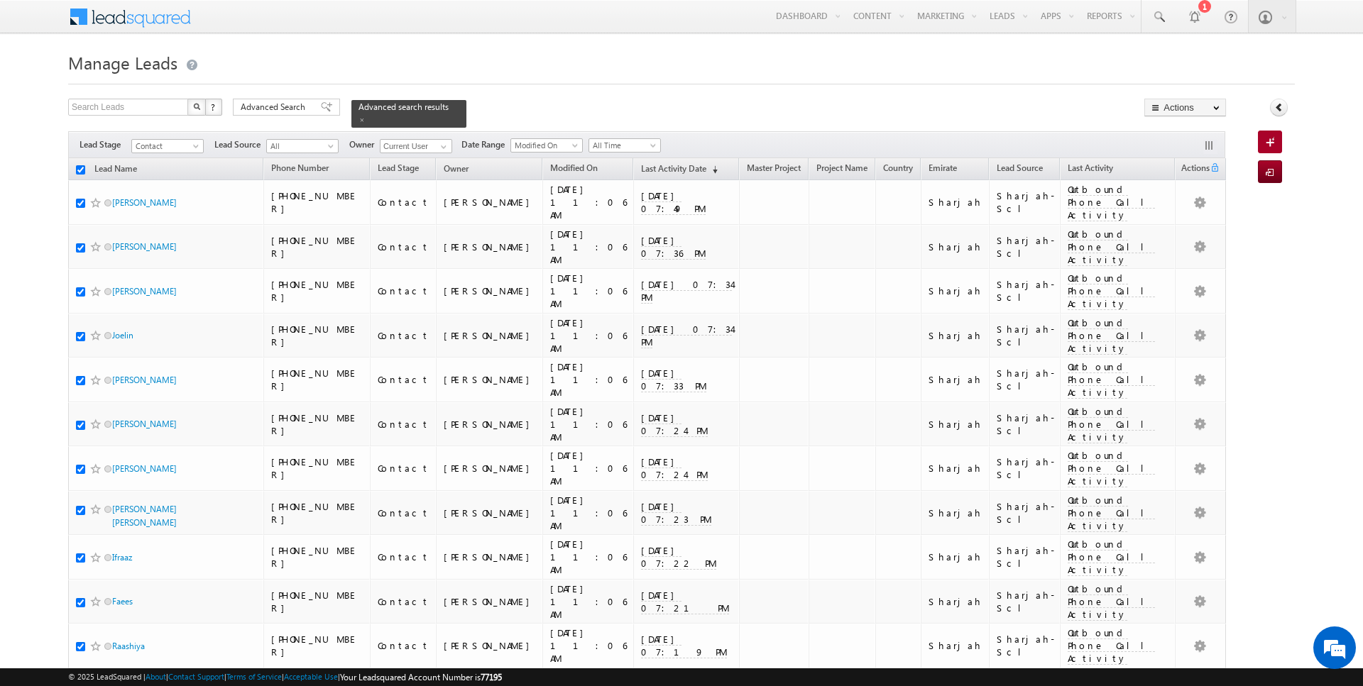
checkbox input "true"
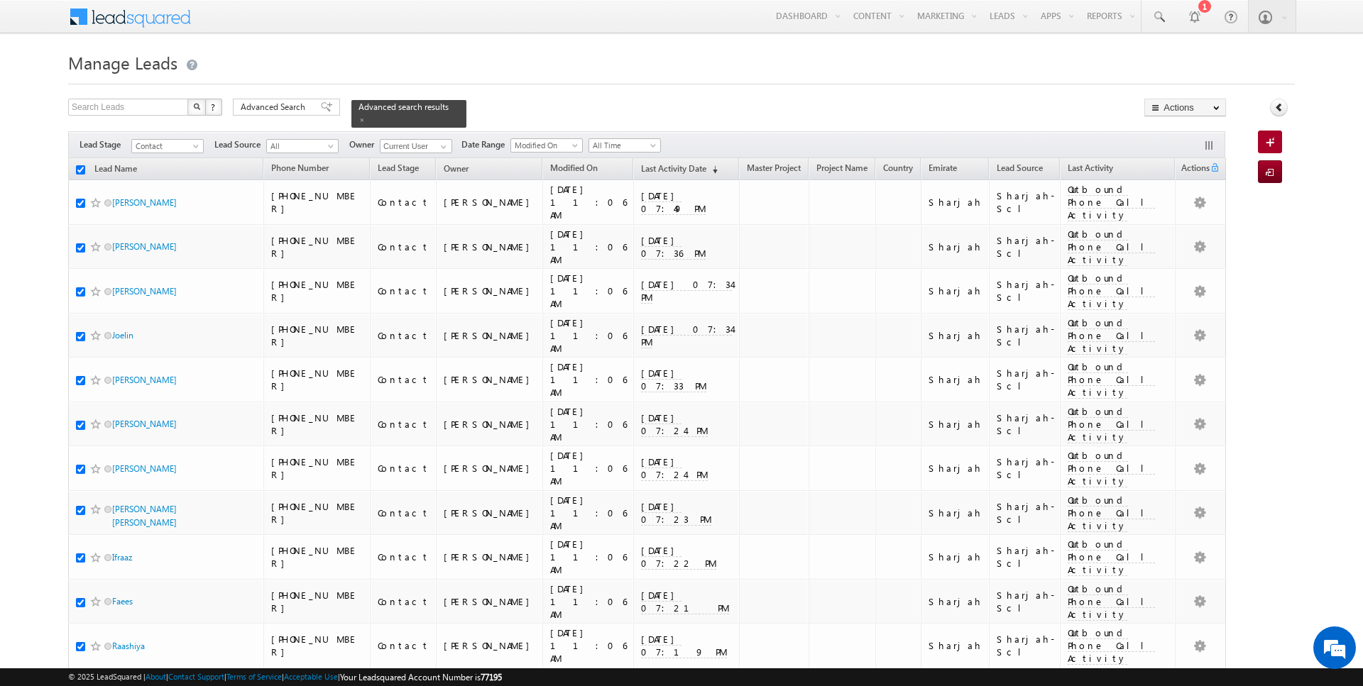
checkbox input "true"
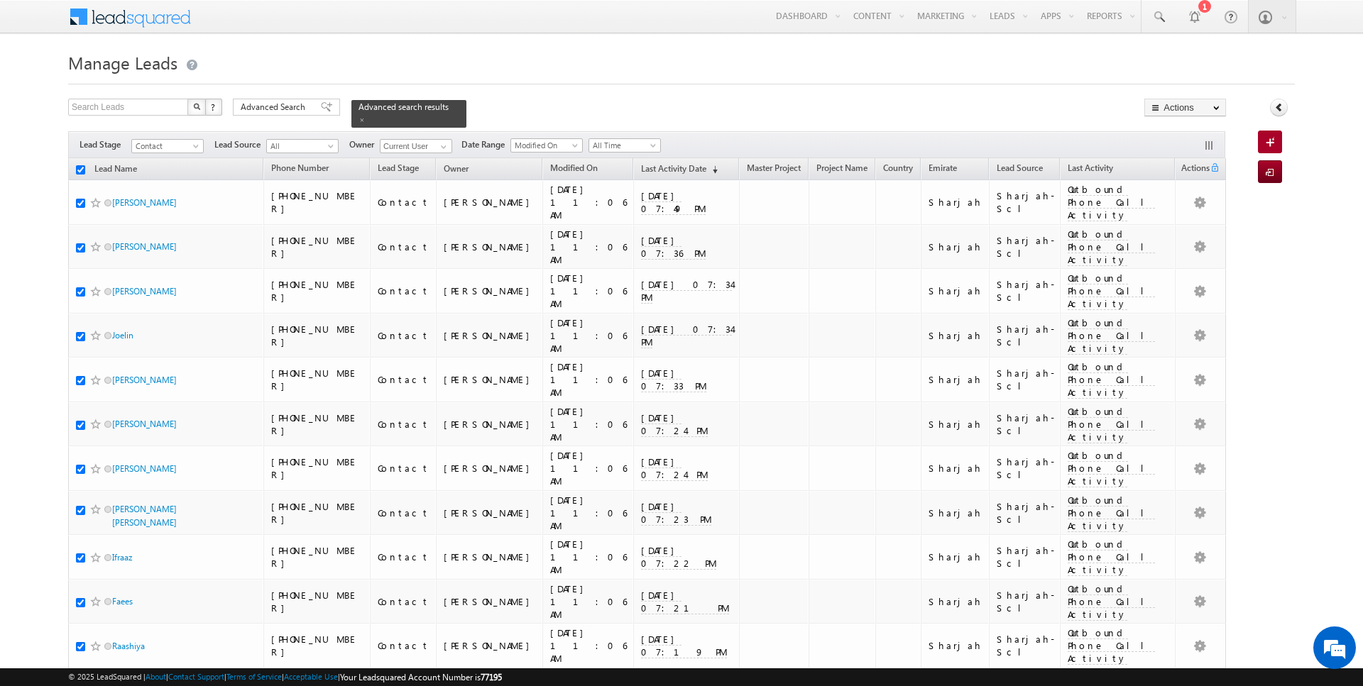
checkbox input "true"
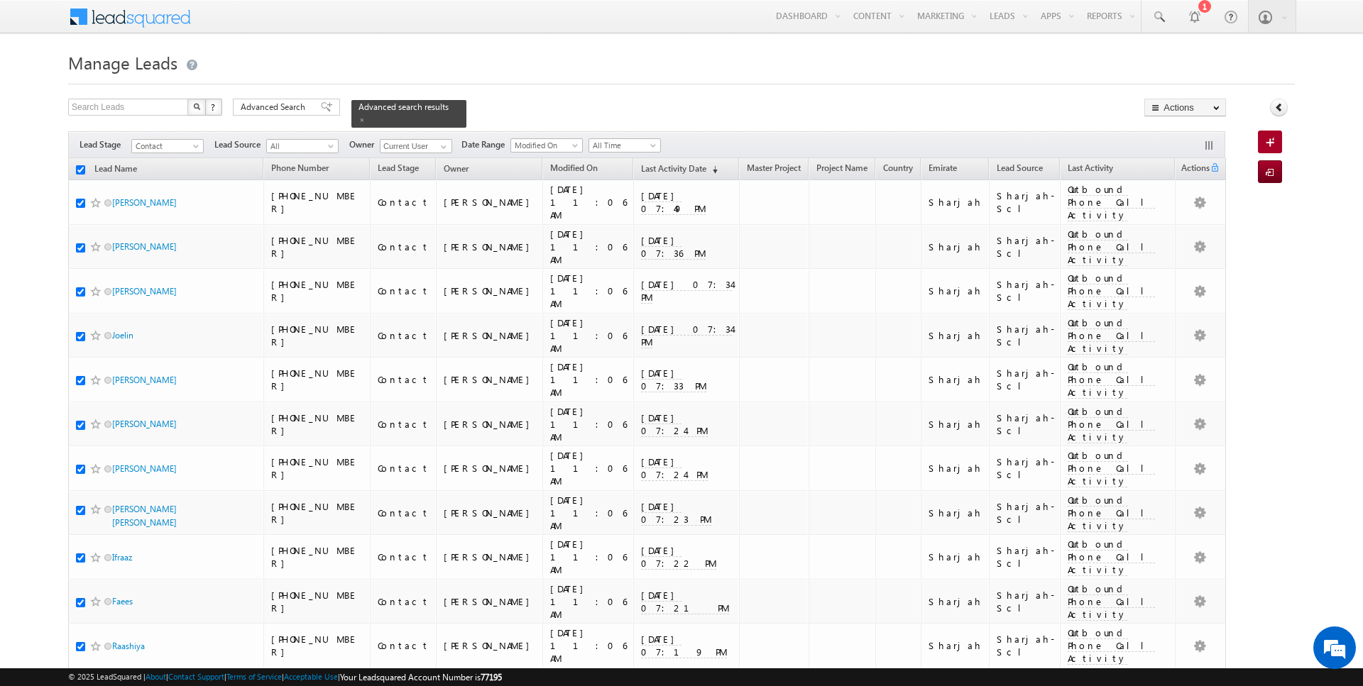
checkbox input "true"
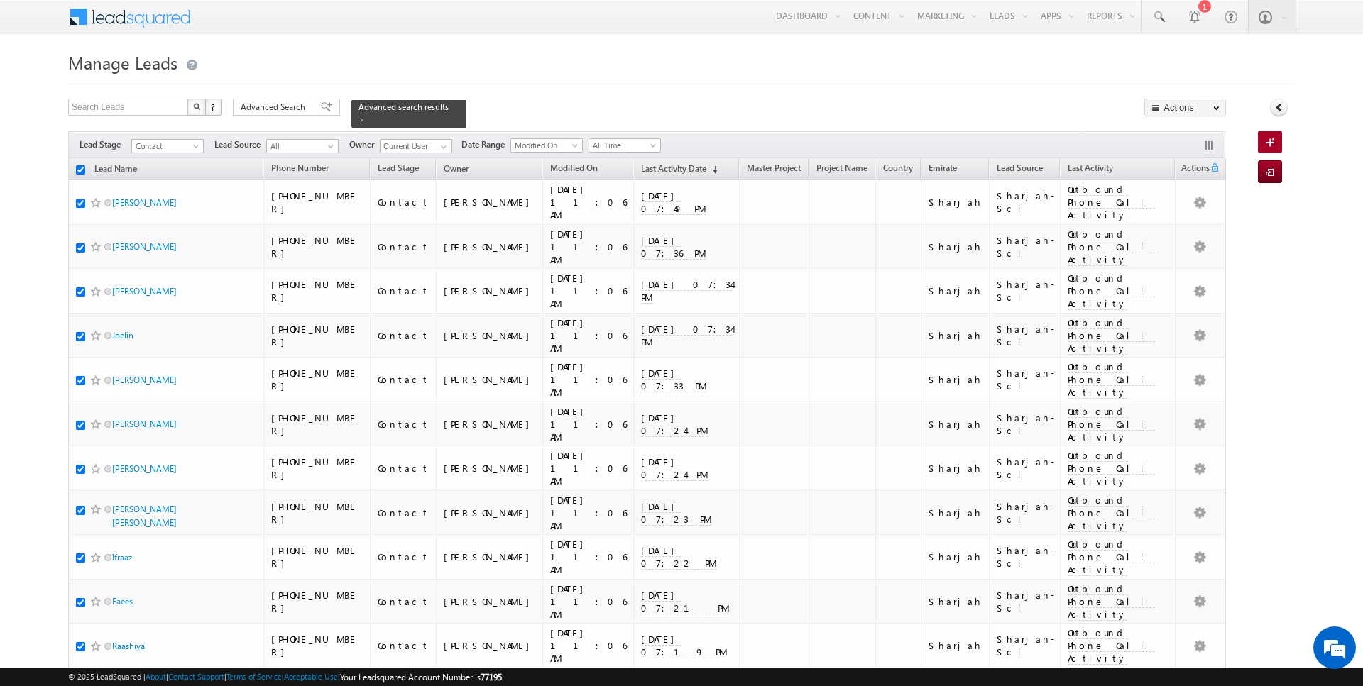
checkbox input "true"
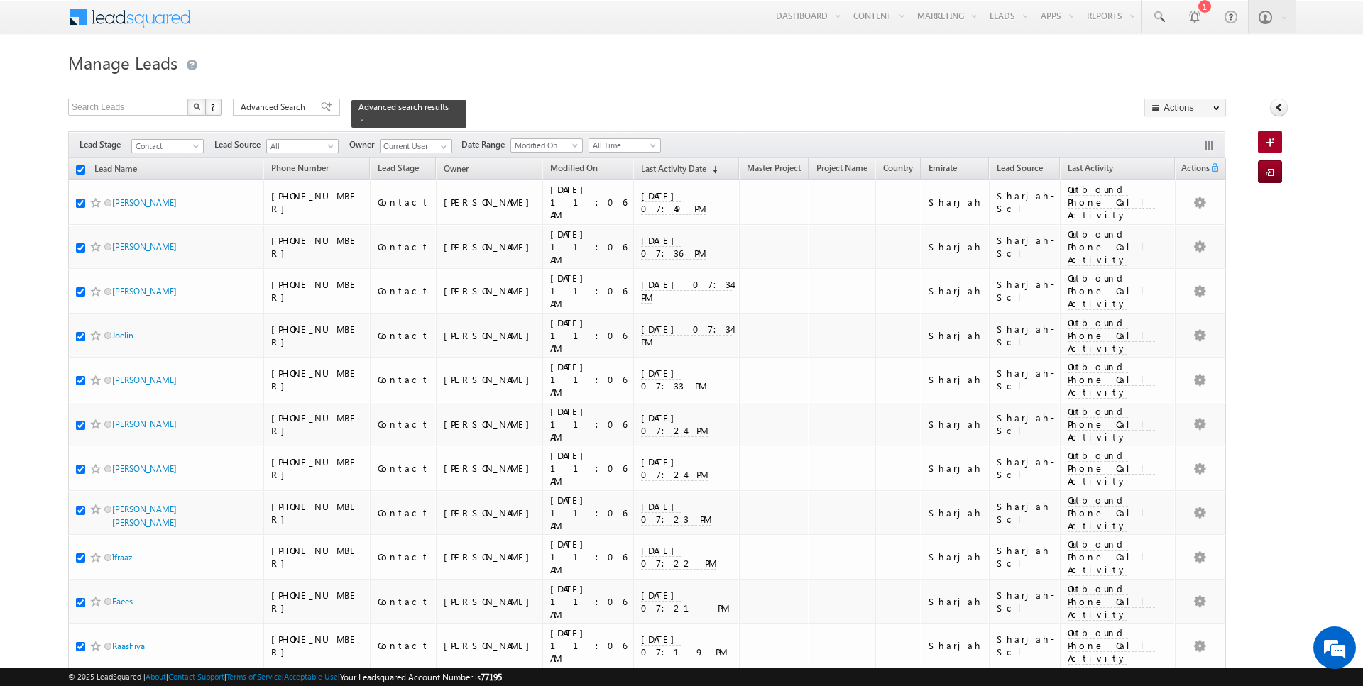
checkbox input "true"
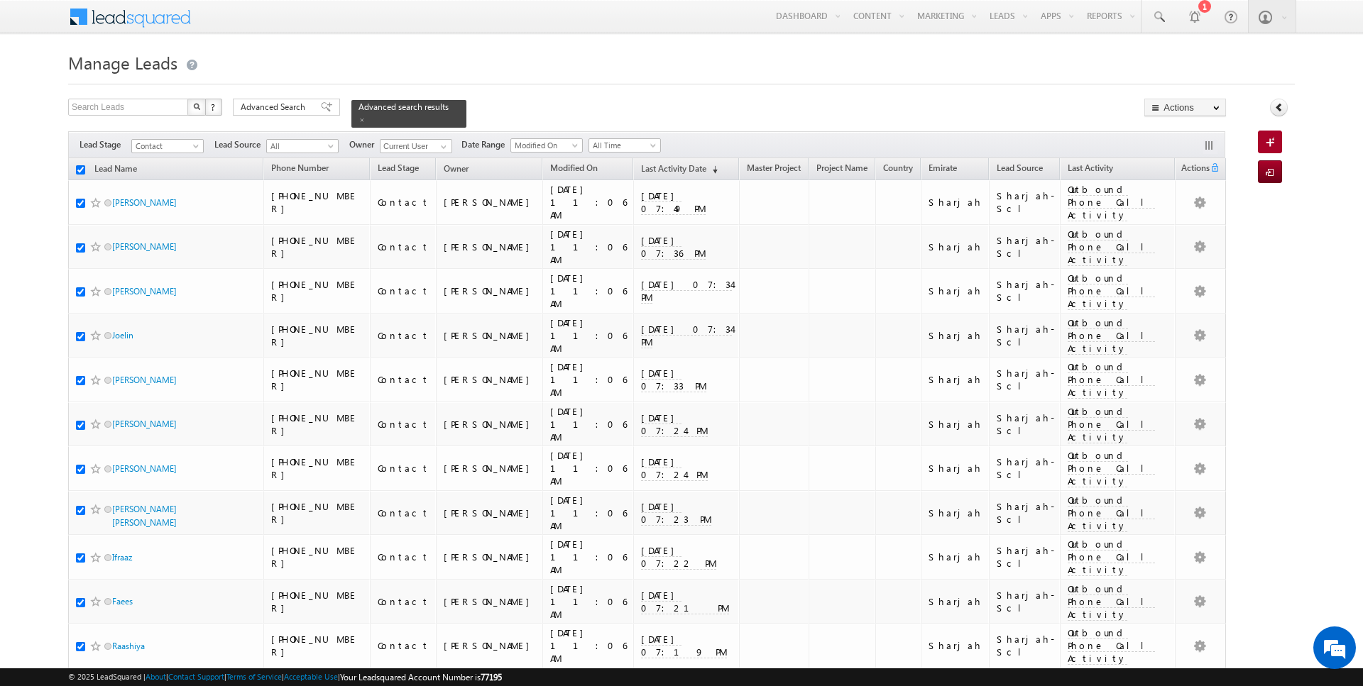
checkbox input "true"
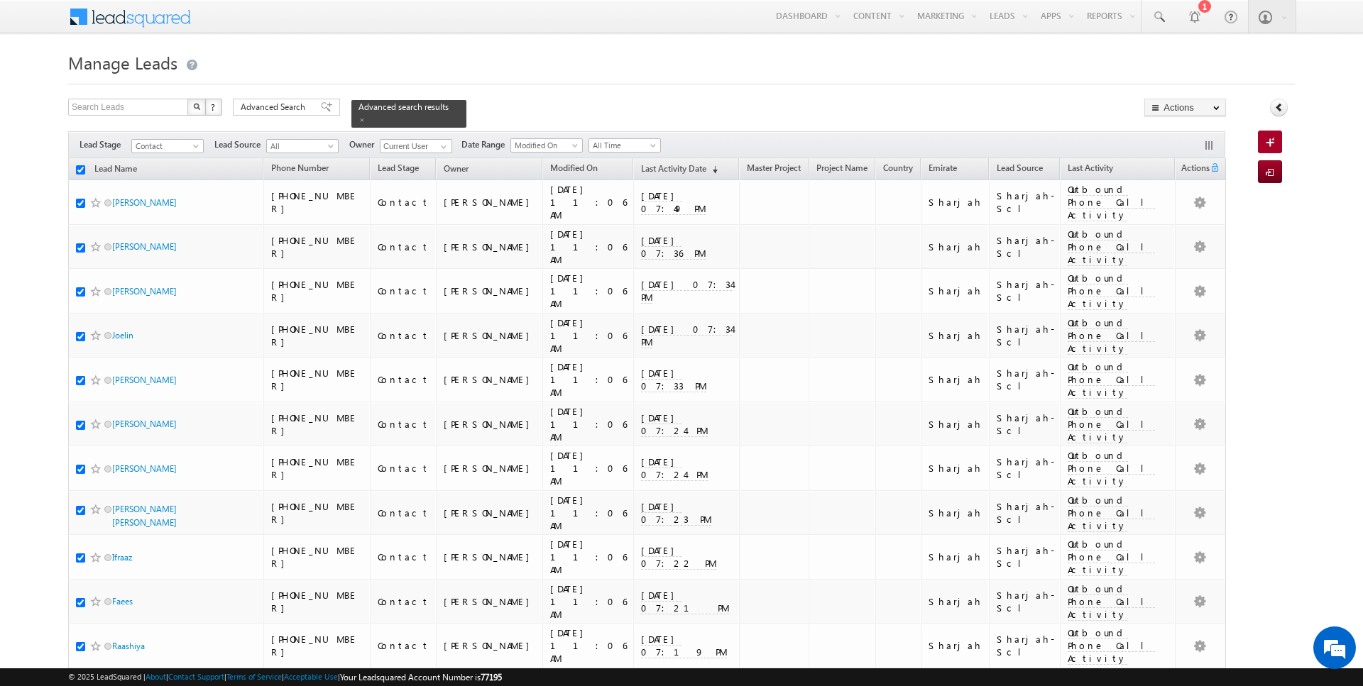
checkbox input "true"
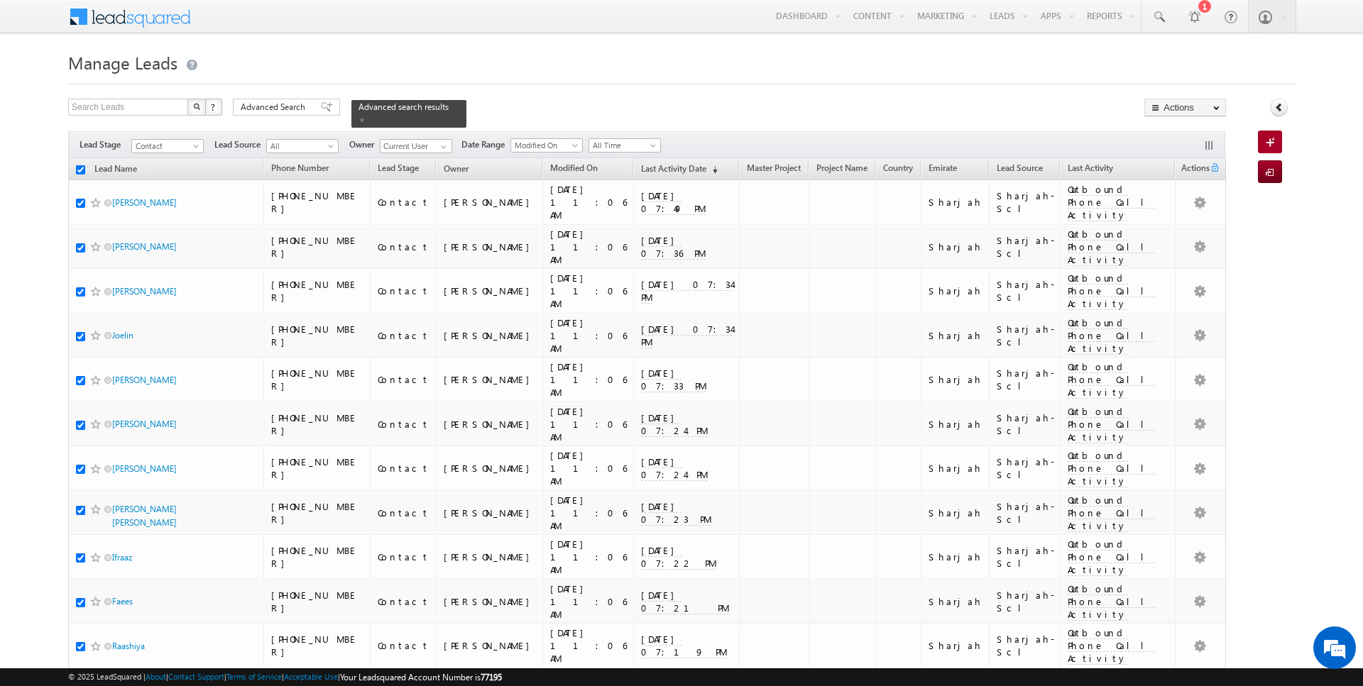
checkbox input "true"
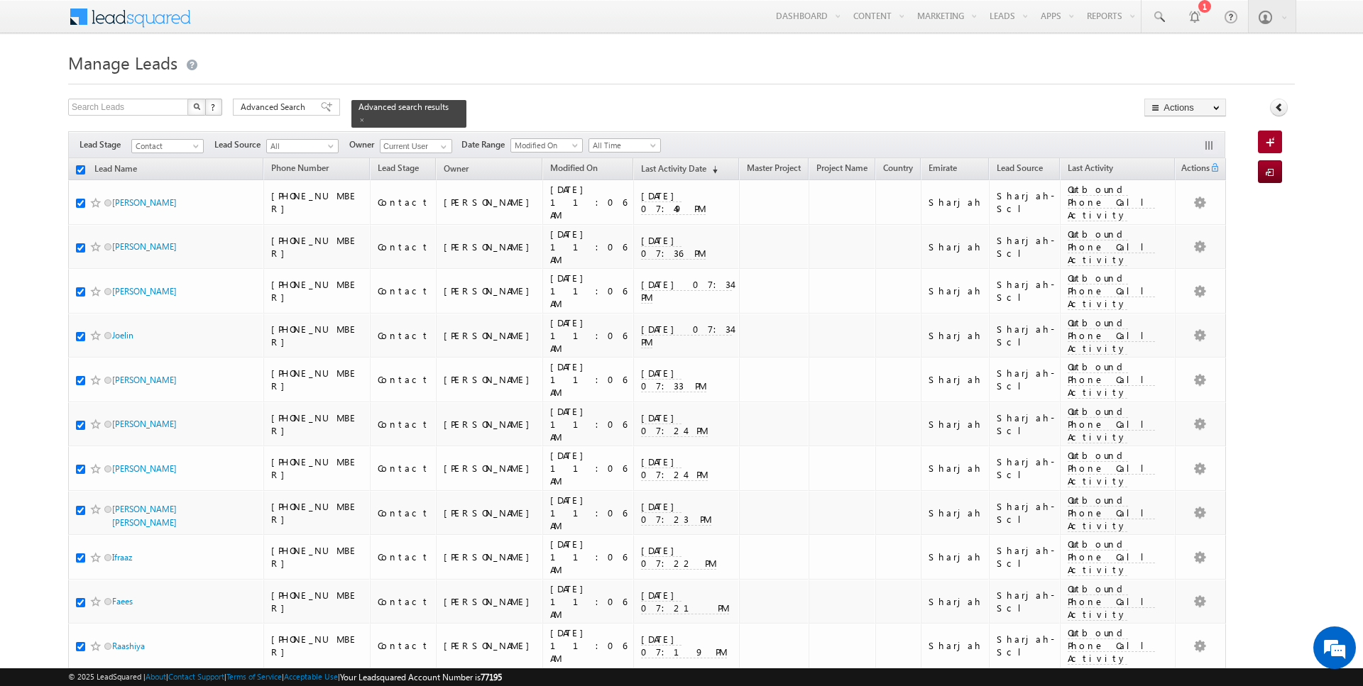
checkbox input "true"
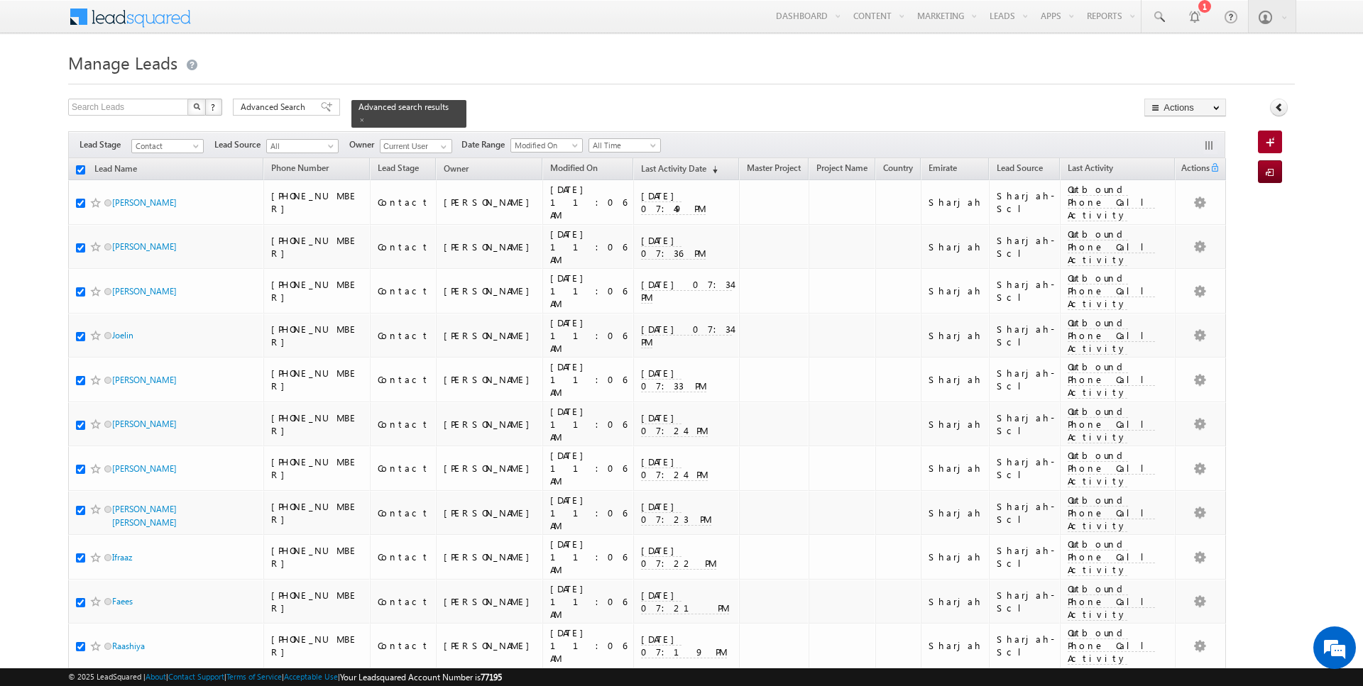
checkbox input "true"
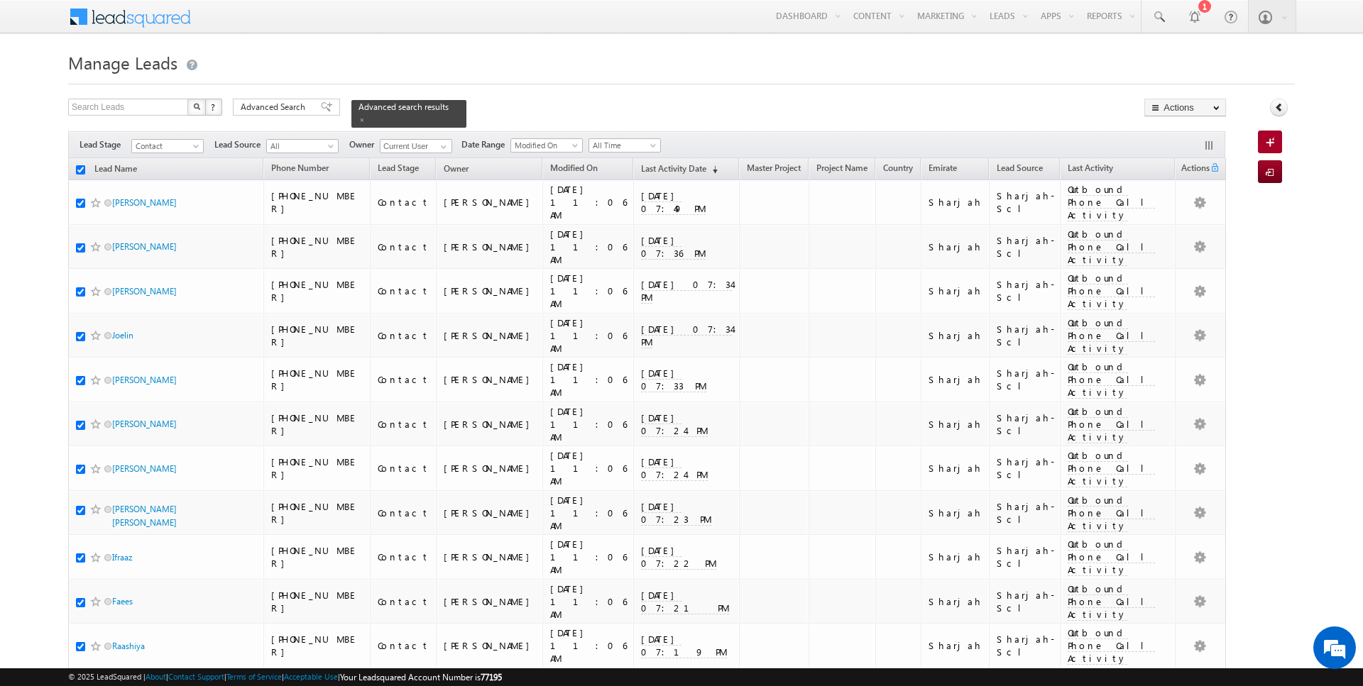
checkbox input "true"
click at [1192, 227] on link "Change Owner" at bounding box center [1185, 229] width 80 height 17
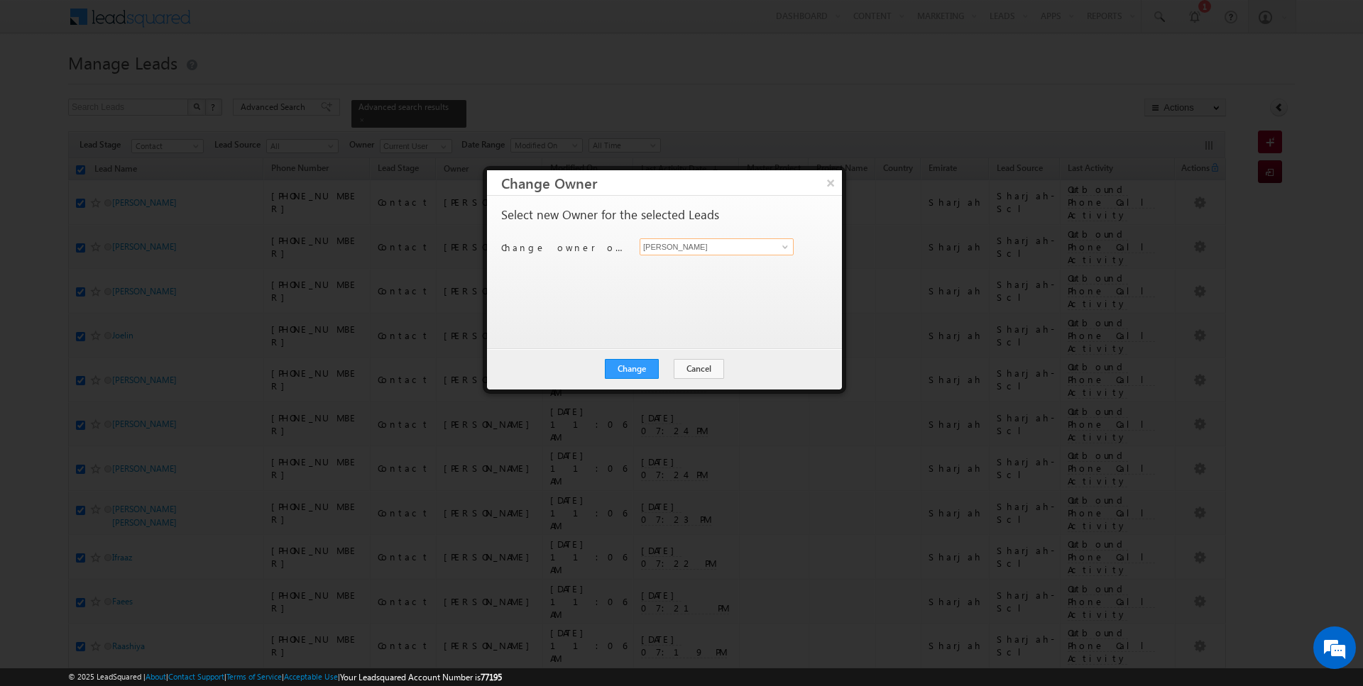
click at [711, 249] on input "[PERSON_NAME]" at bounding box center [716, 246] width 154 height 17
type input "[DATE][PERSON_NAME]"
click at [644, 369] on button "Change" at bounding box center [632, 369] width 54 height 20
click at [662, 369] on button "Close" at bounding box center [666, 369] width 45 height 20
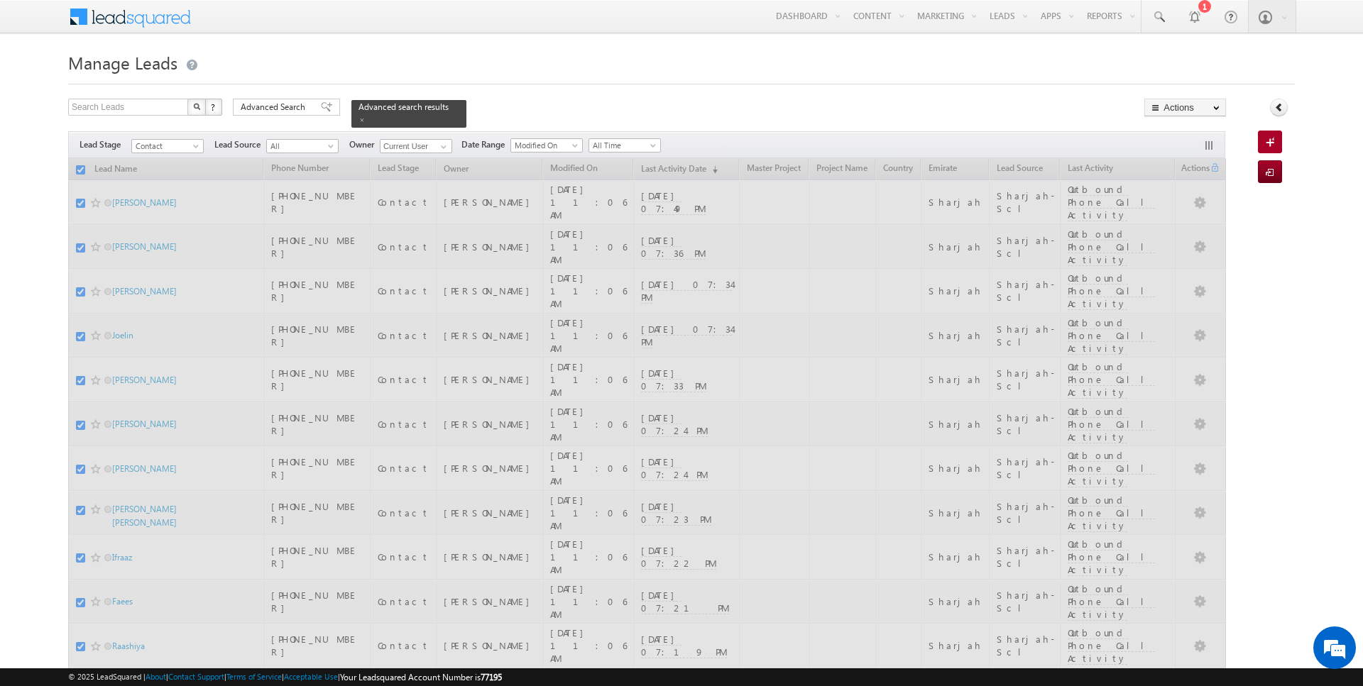
checkbox input "false"
